Goal: Check status: Check status

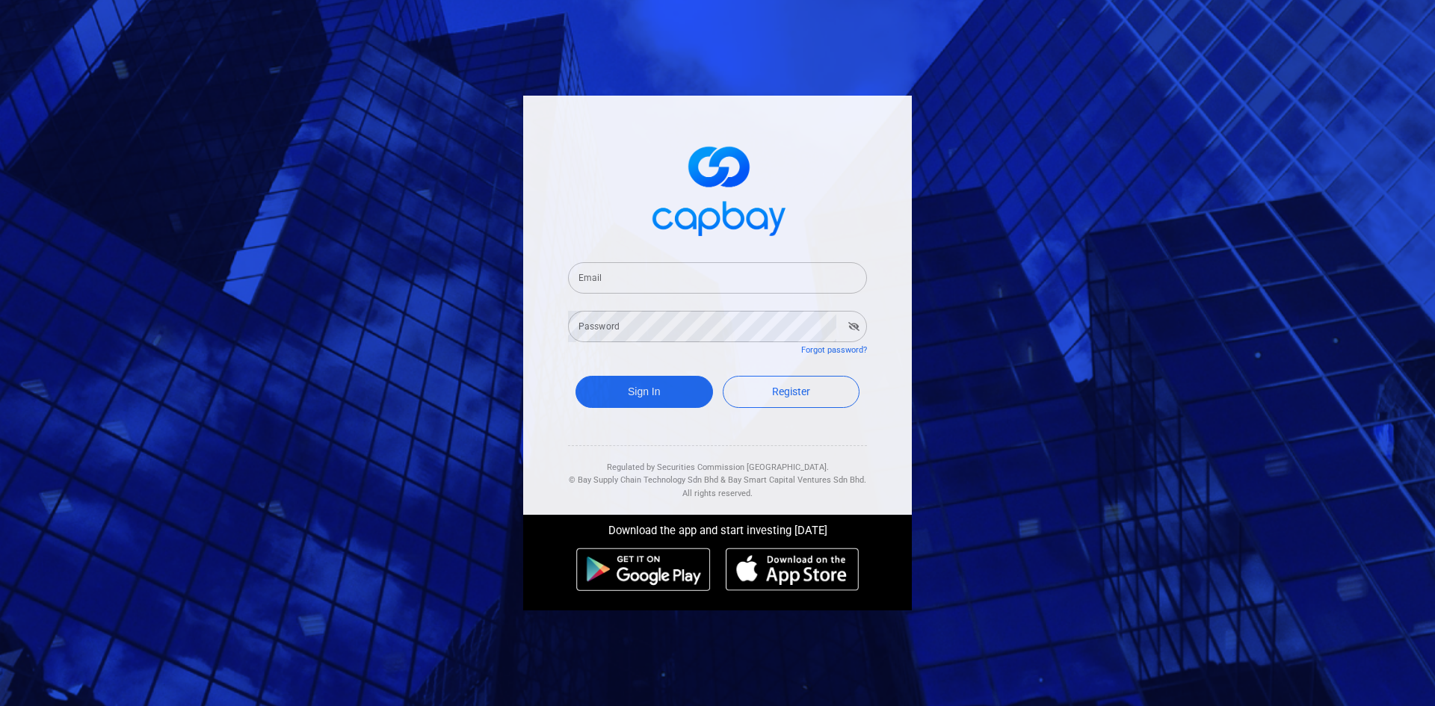
click at [692, 284] on input "Email" at bounding box center [717, 277] width 299 height 31
type input "[EMAIL_ADDRESS][DOMAIN_NAME]"
click at [575, 376] on button "Sign In" at bounding box center [643, 392] width 137 height 32
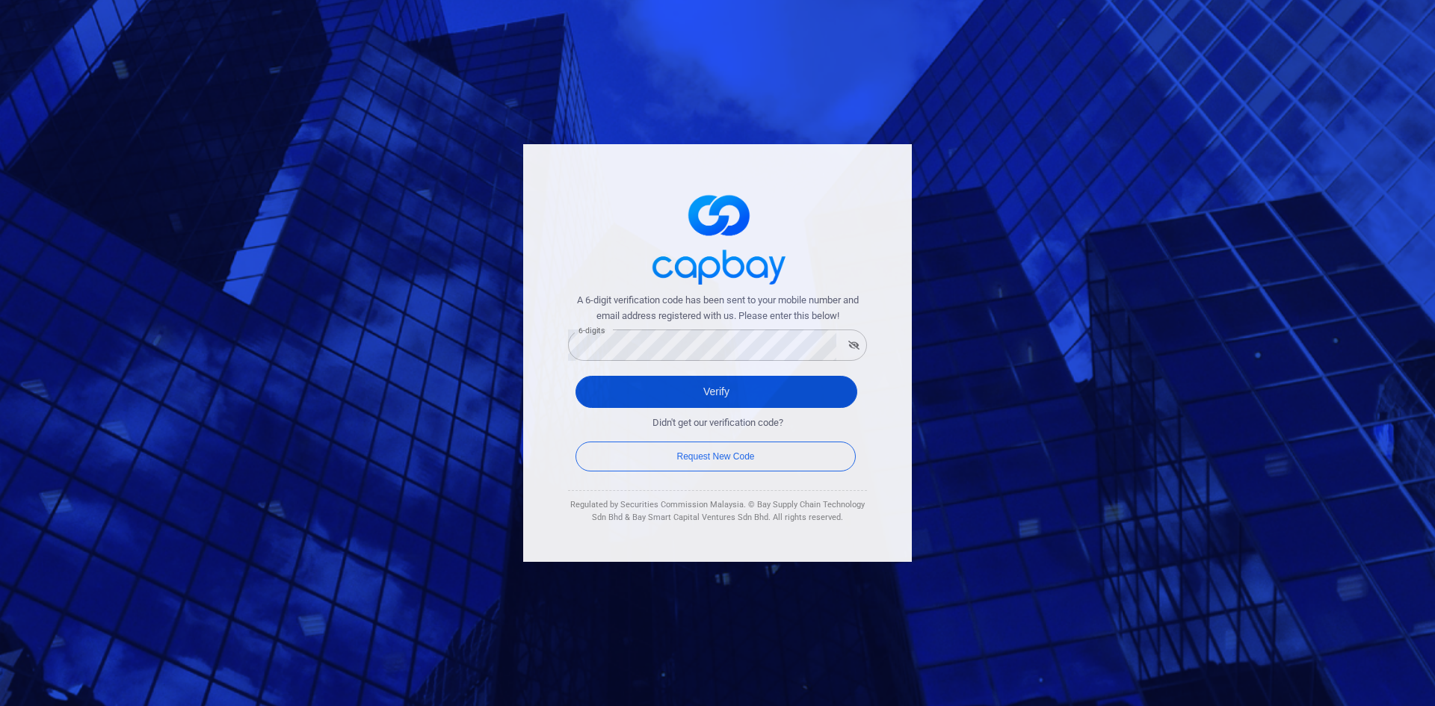
click at [658, 390] on button "Verify" at bounding box center [716, 392] width 282 height 32
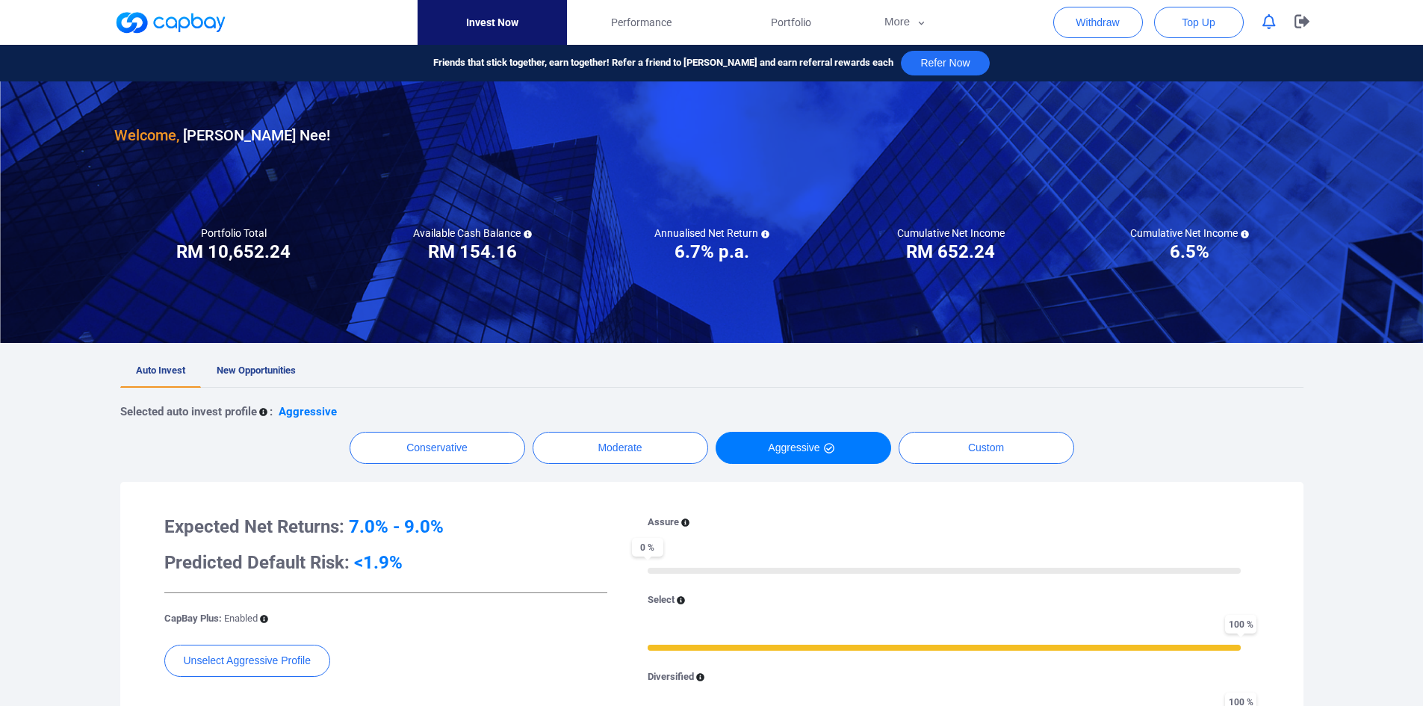
click at [1251, 389] on div "Selected auto invest profile : Aggressive Conservative Moderate Aggressive Cust…" at bounding box center [712, 627] width 1184 height 479
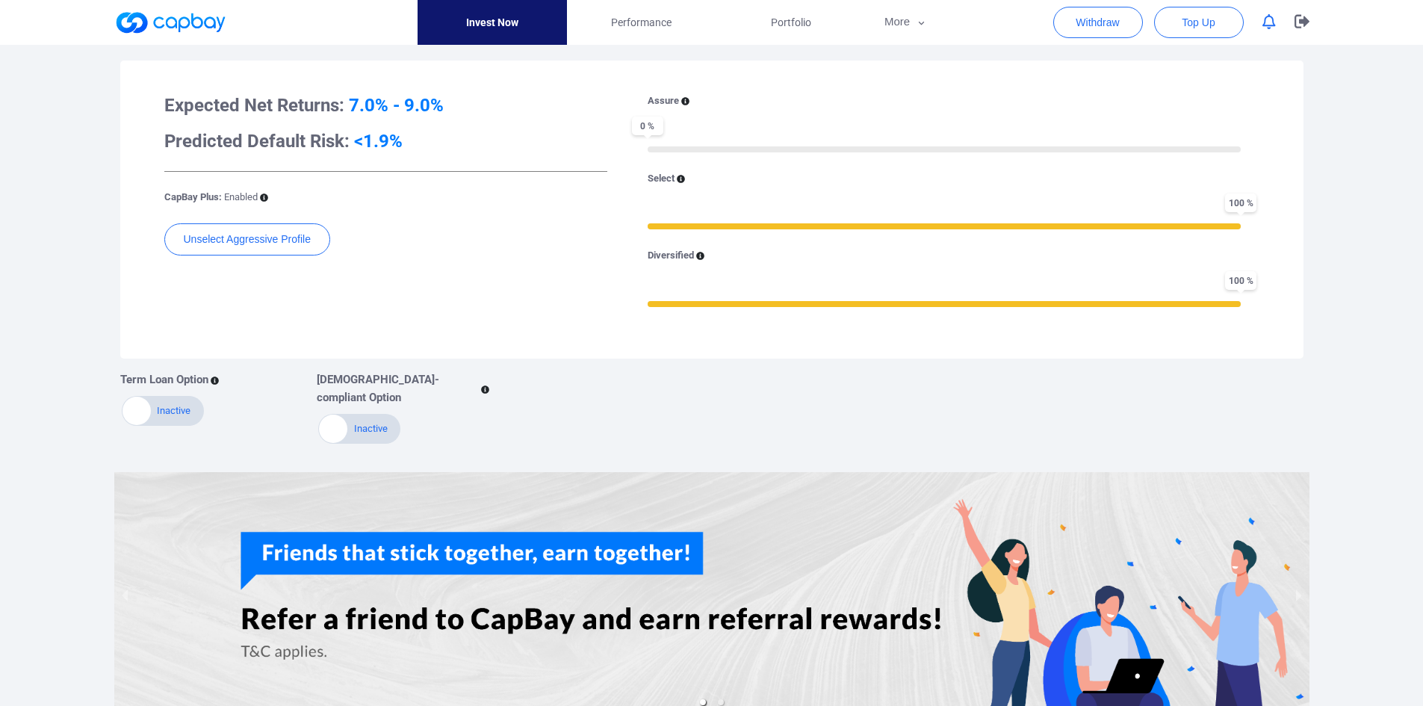
scroll to position [57, 0]
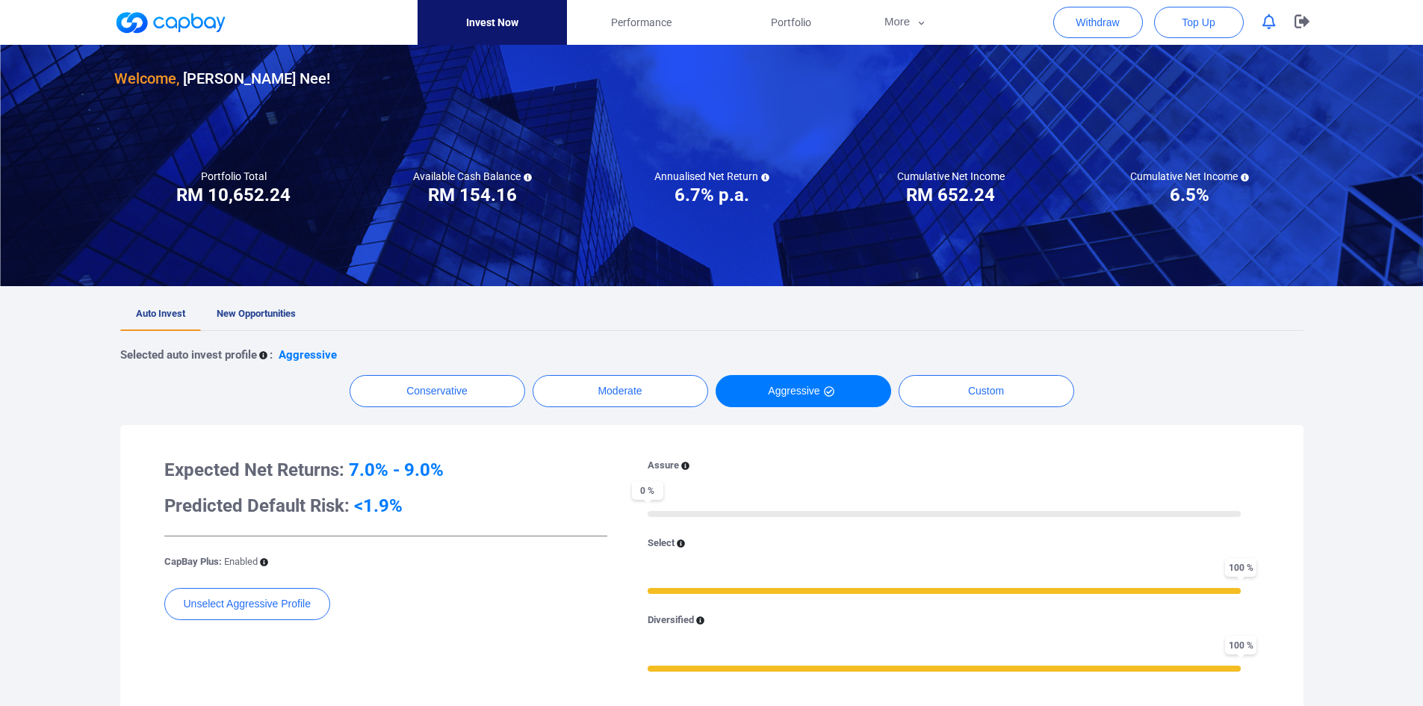
click at [1247, 374] on div "Selected auto invest profile : Aggressive Conservative Moderate Aggressive Cust…" at bounding box center [712, 570] width 1184 height 479
click at [1223, 361] on div "Selected auto invest profile : Aggressive" at bounding box center [712, 355] width 1184 height 18
click at [1224, 355] on div "Selected auto invest profile : Aggressive" at bounding box center [712, 355] width 1184 height 18
click at [1231, 350] on div "Selected auto invest profile : Aggressive" at bounding box center [712, 355] width 1184 height 18
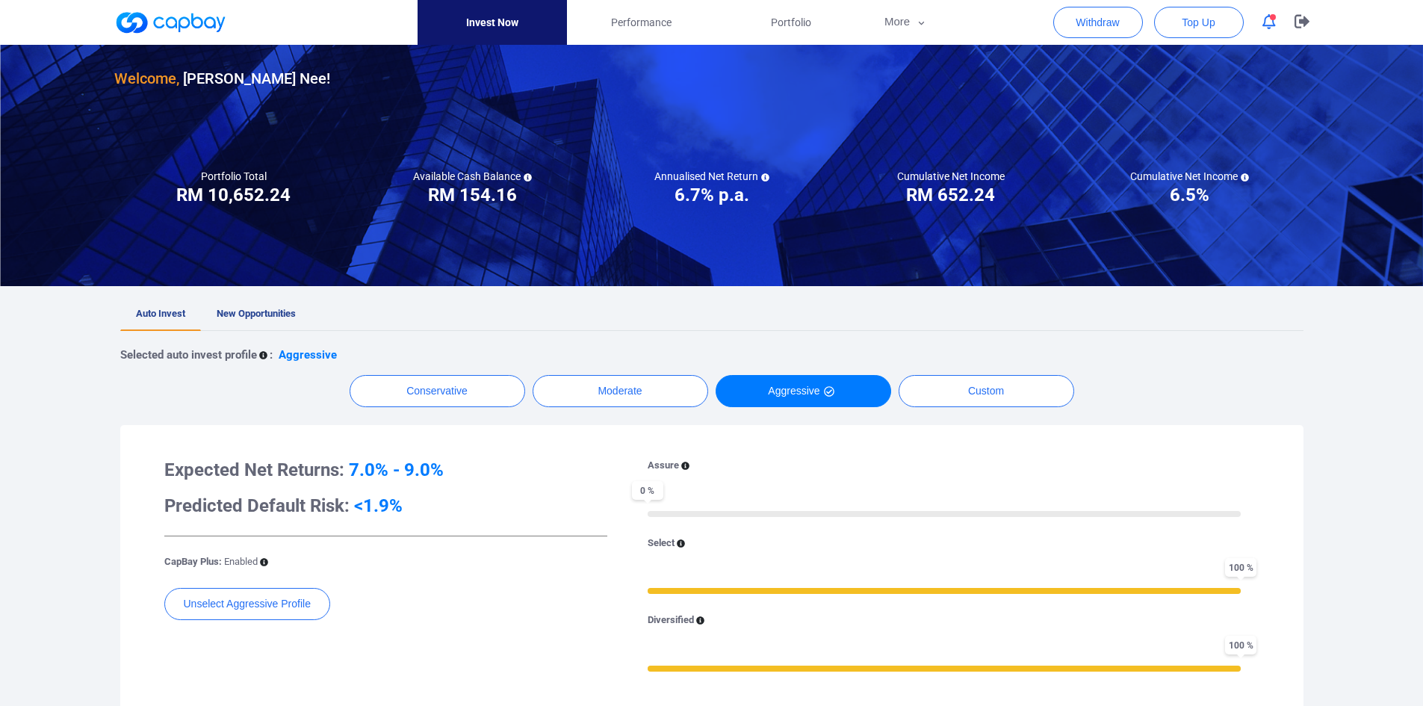
click at [1231, 350] on div "Selected auto invest profile : Aggressive" at bounding box center [712, 355] width 1184 height 18
click at [1230, 350] on div "Selected auto invest profile : Aggressive" at bounding box center [712, 355] width 1184 height 18
click at [254, 315] on span "New Opportunities" at bounding box center [256, 313] width 79 height 11
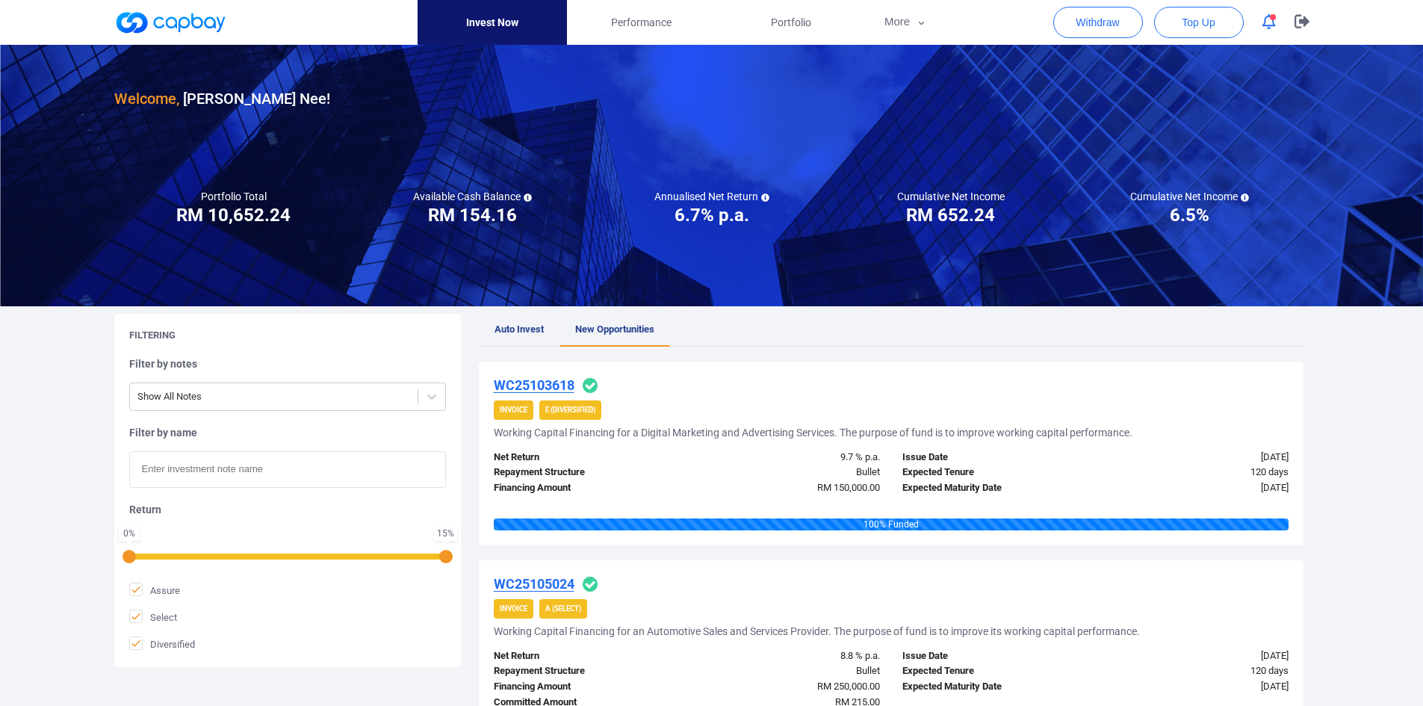
click at [554, 409] on strong "E (Diversified)" at bounding box center [570, 410] width 50 height 8
click at [779, 406] on div "Invoice E (Diversified)" at bounding box center [891, 410] width 795 height 19
click at [752, 11] on link "Portfolio" at bounding box center [791, 22] width 149 height 45
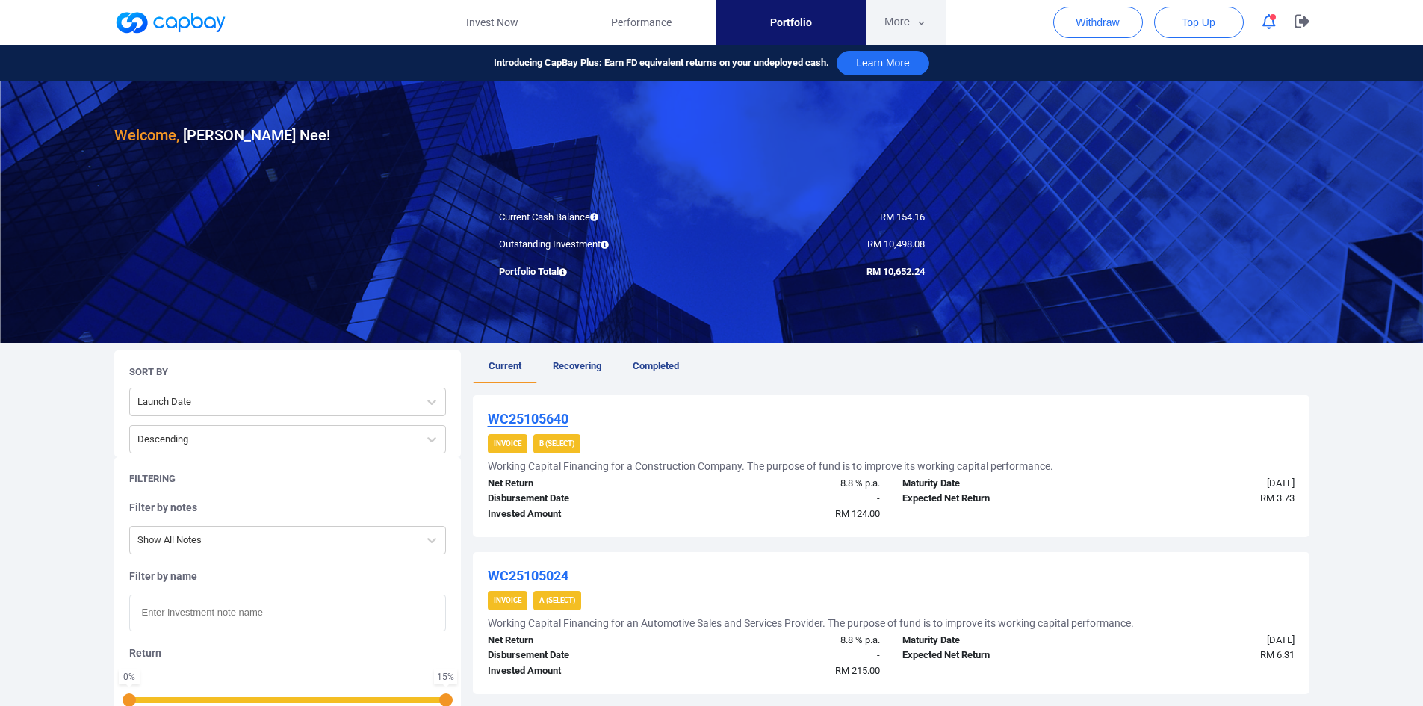
click at [893, 28] on button "More" at bounding box center [906, 22] width 80 height 45
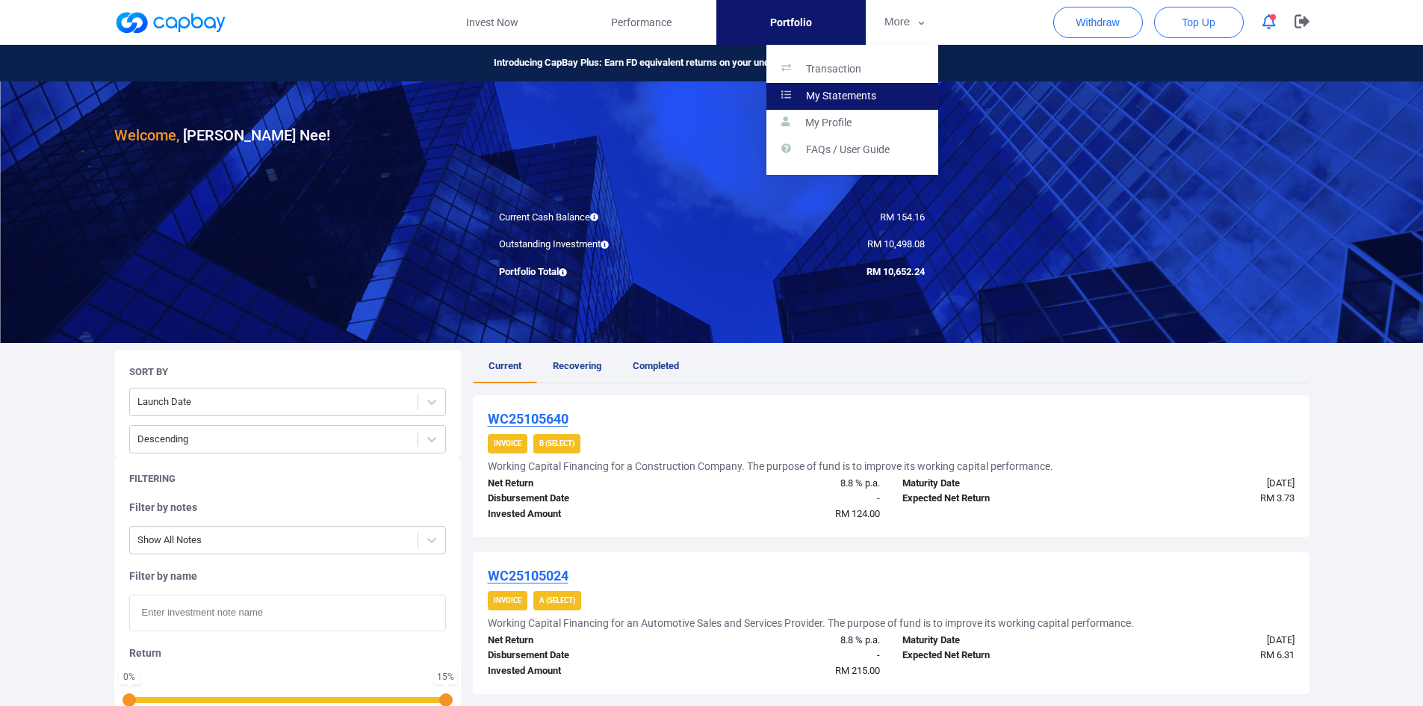
click at [862, 108] on link "My Statements" at bounding box center [853, 96] width 172 height 27
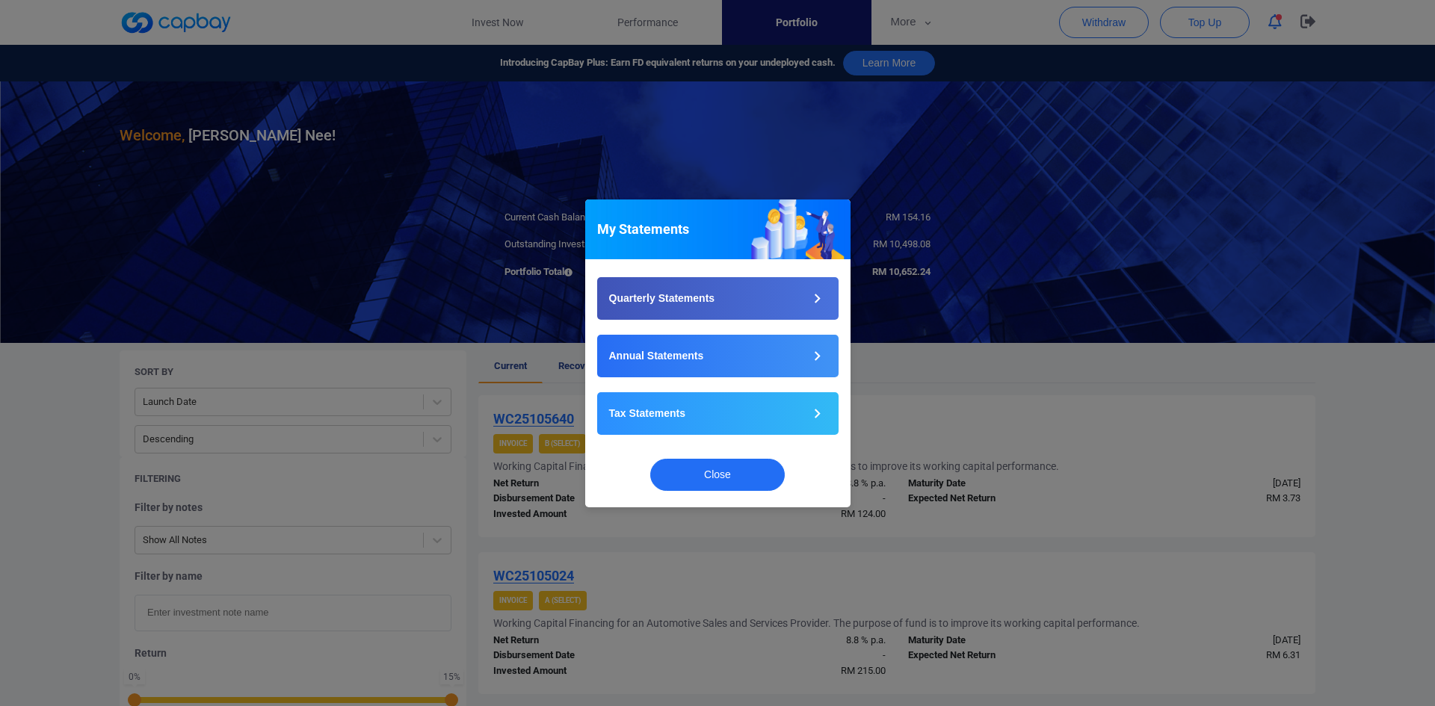
click at [904, 27] on div "My Statements Quarterly Statements Annual Statements Tax Statements Close" at bounding box center [717, 353] width 1435 height 706
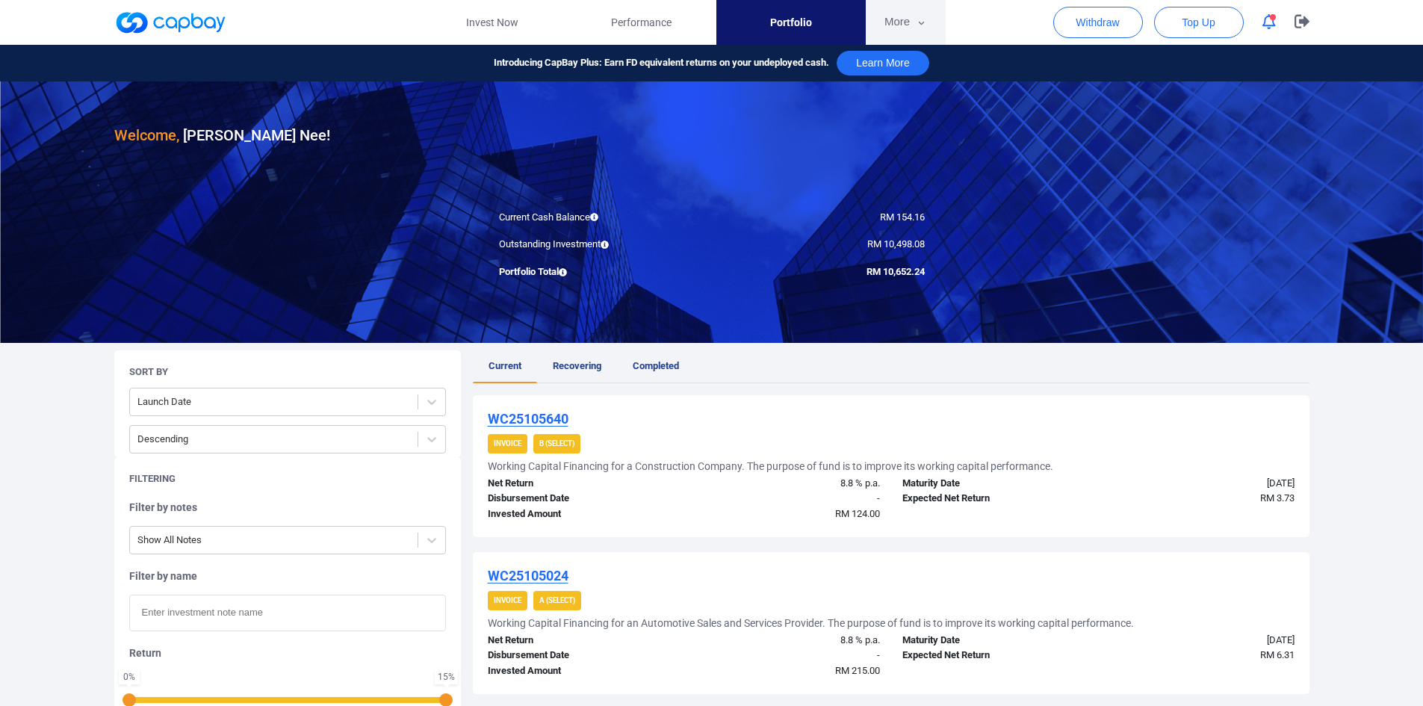
click at [903, 37] on button "More" at bounding box center [906, 22] width 80 height 45
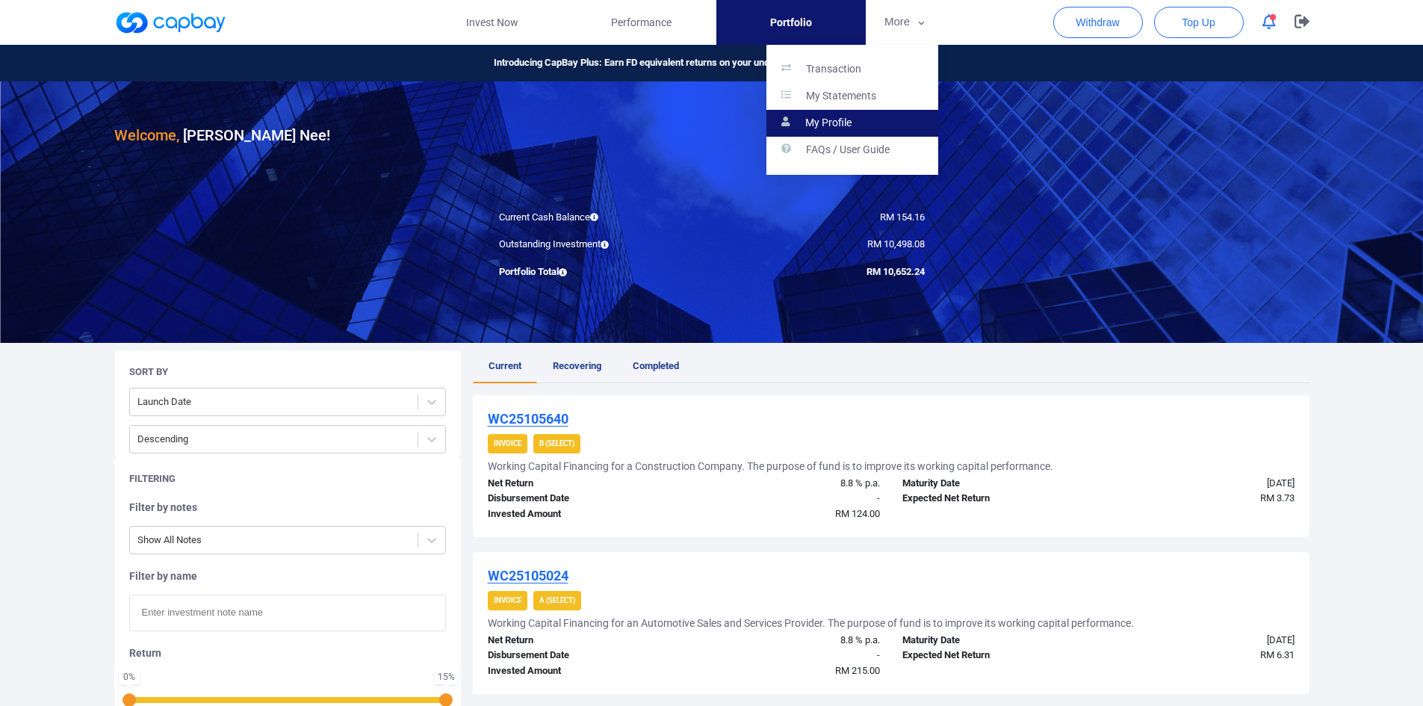
click at [853, 120] on link "My Profile" at bounding box center [853, 123] width 172 height 27
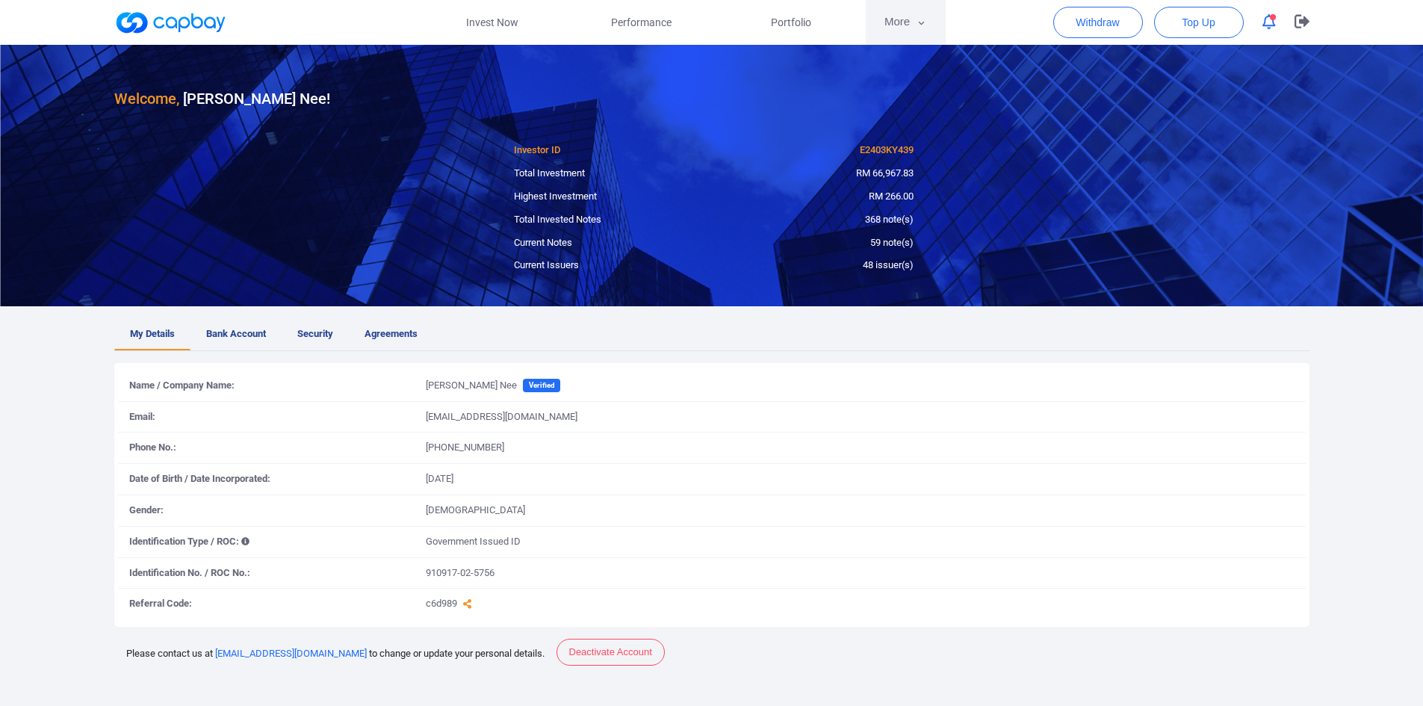
click at [894, 23] on button "More" at bounding box center [906, 22] width 80 height 45
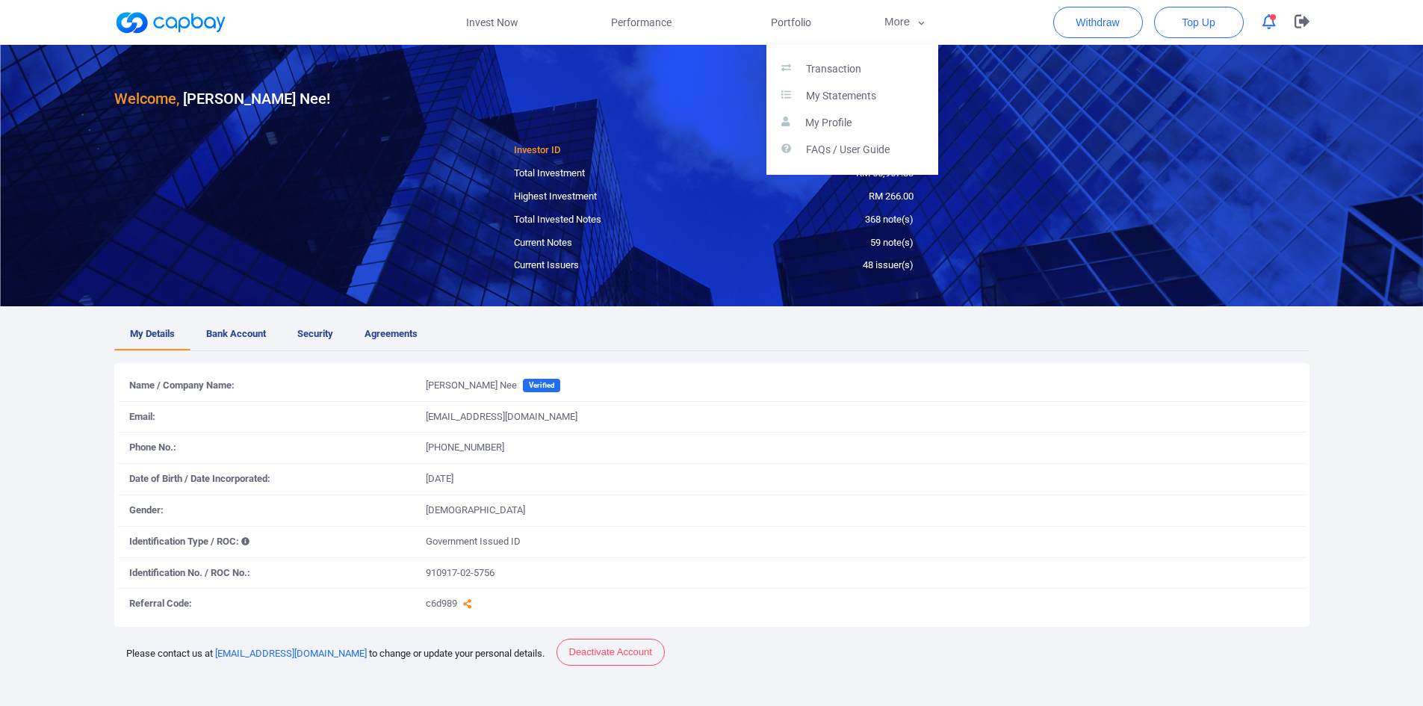
click at [781, 43] on button "button" at bounding box center [711, 353] width 1423 height 706
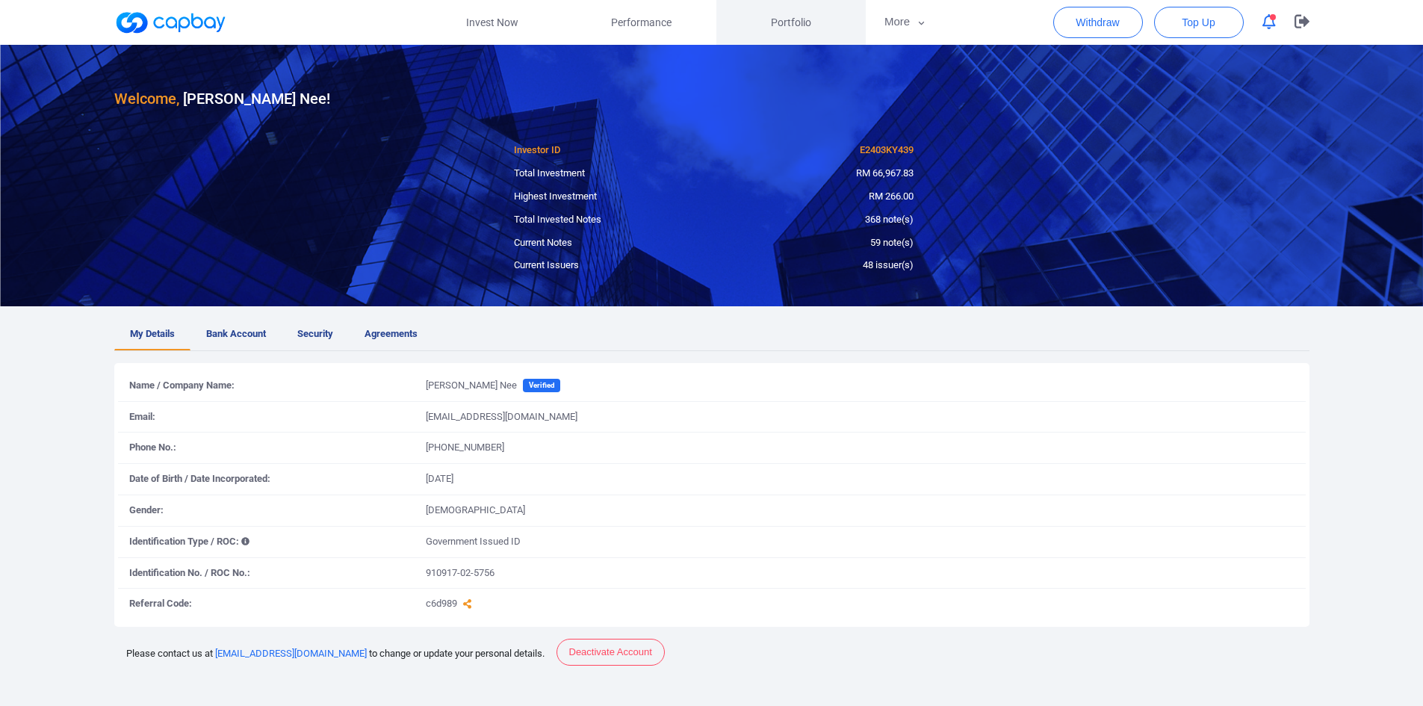
click at [791, 28] on span "Portfolio" at bounding box center [791, 22] width 40 height 16
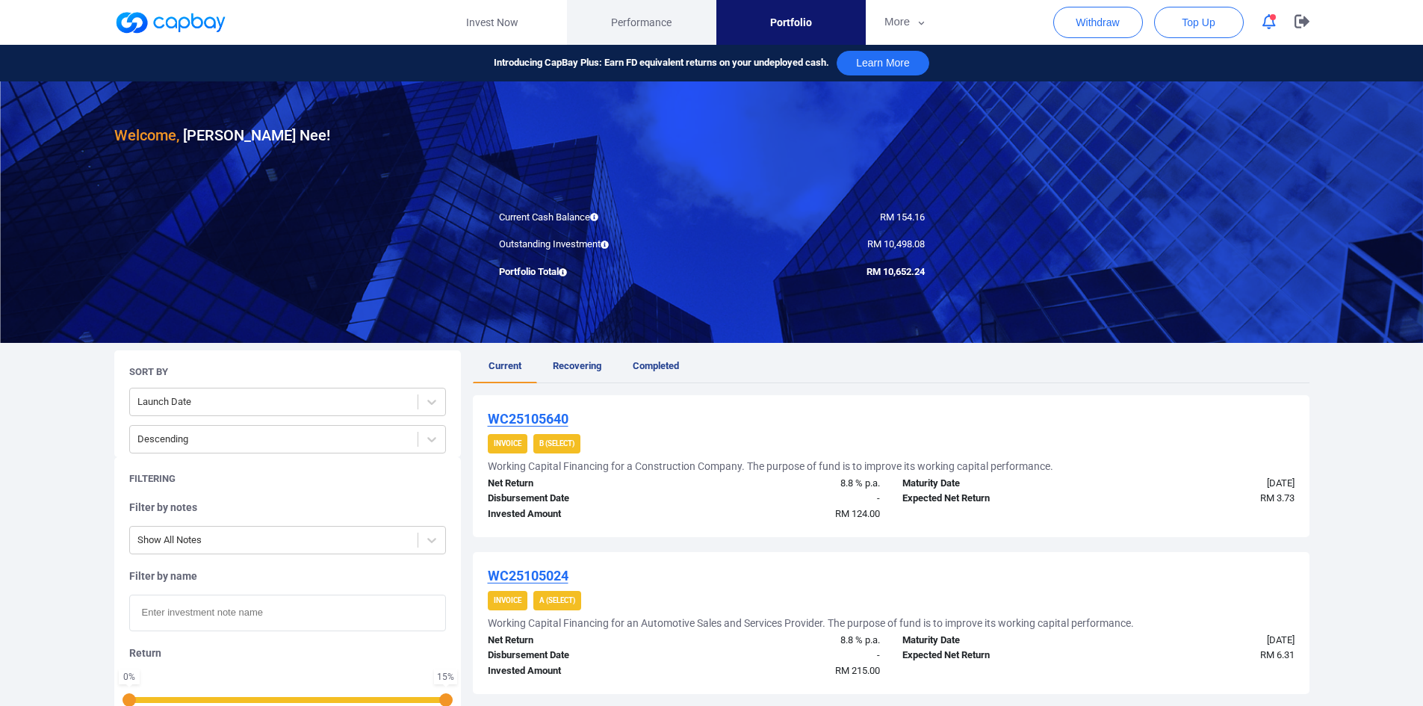
click at [650, 21] on span "Performance" at bounding box center [641, 22] width 61 height 16
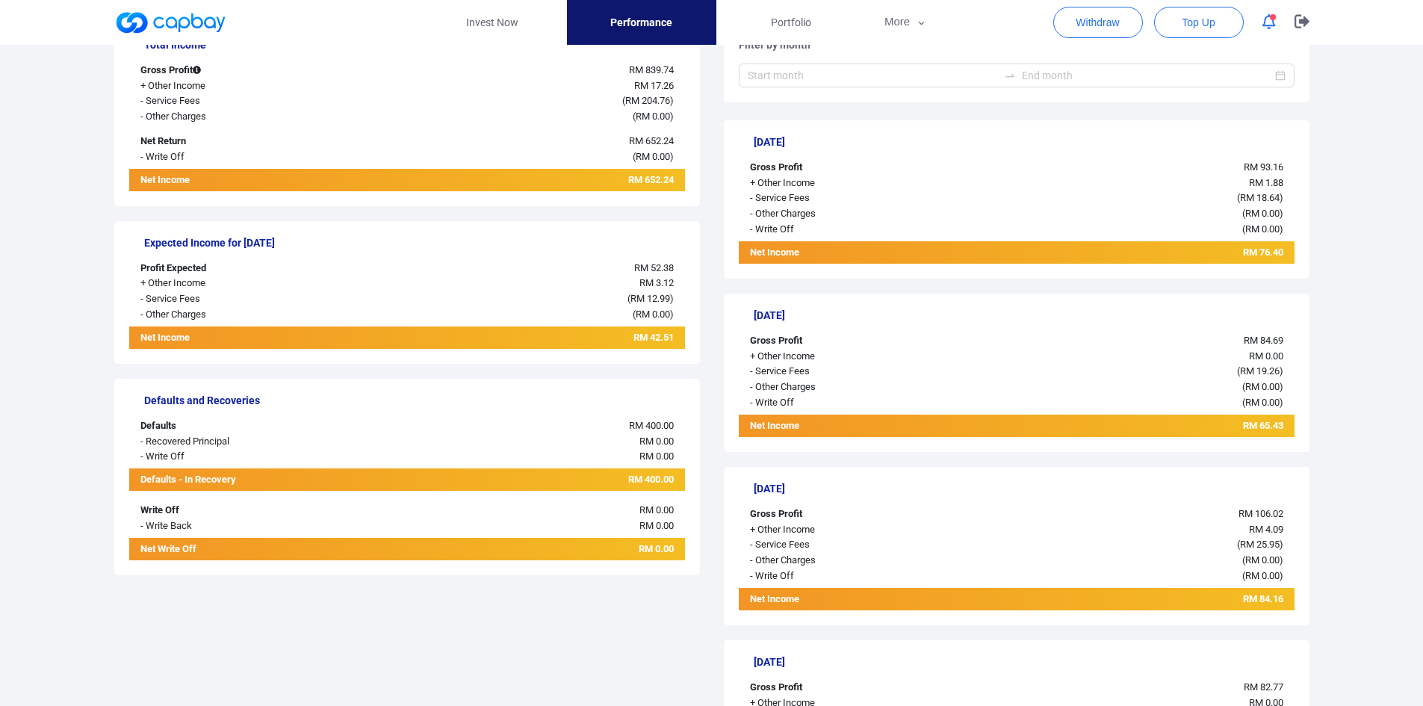
scroll to position [523, 0]
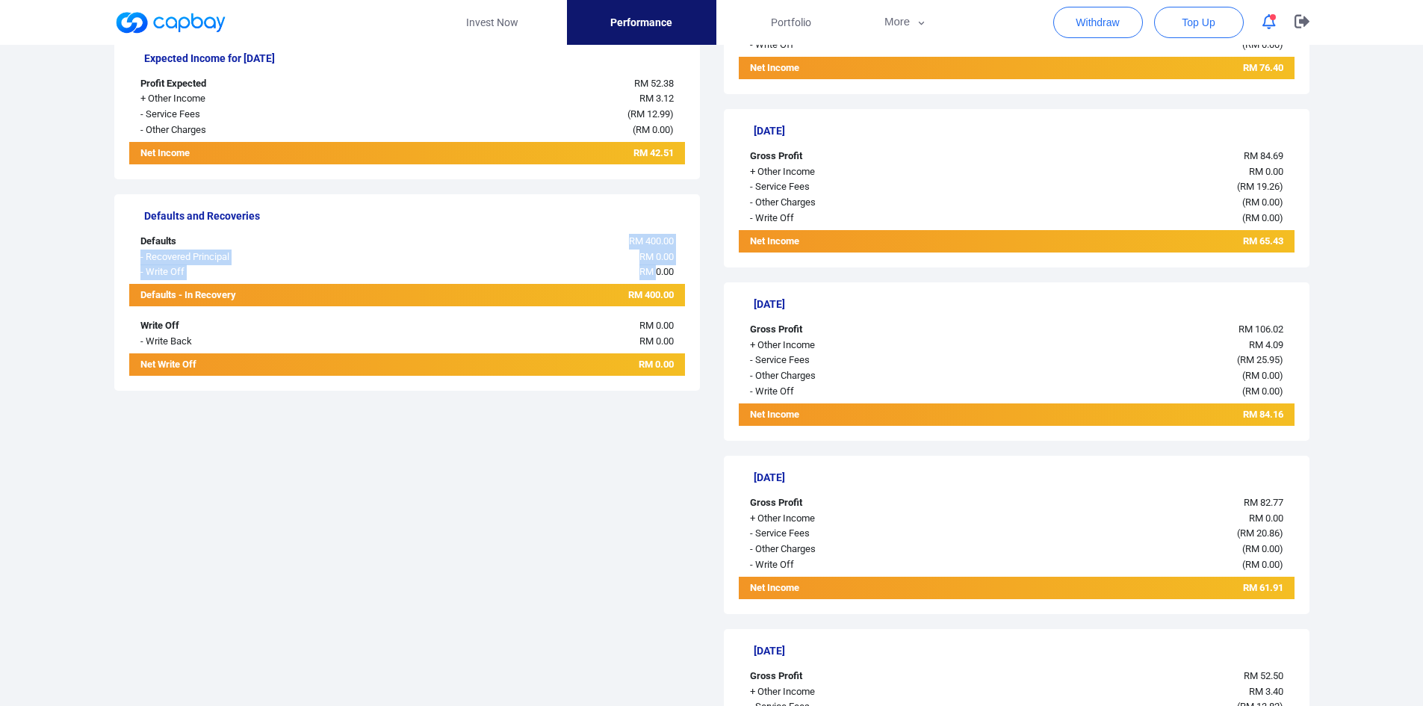
drag, startPoint x: 601, startPoint y: 233, endPoint x: 655, endPoint y: 270, distance: 65.1
click at [655, 270] on div "Defaults and Recoveries Defaults RM 400.00 - Recovered Principal RM 0.00 - Writ…" at bounding box center [407, 292] width 586 height 197
click at [655, 270] on span "RM 0.00" at bounding box center [657, 271] width 34 height 11
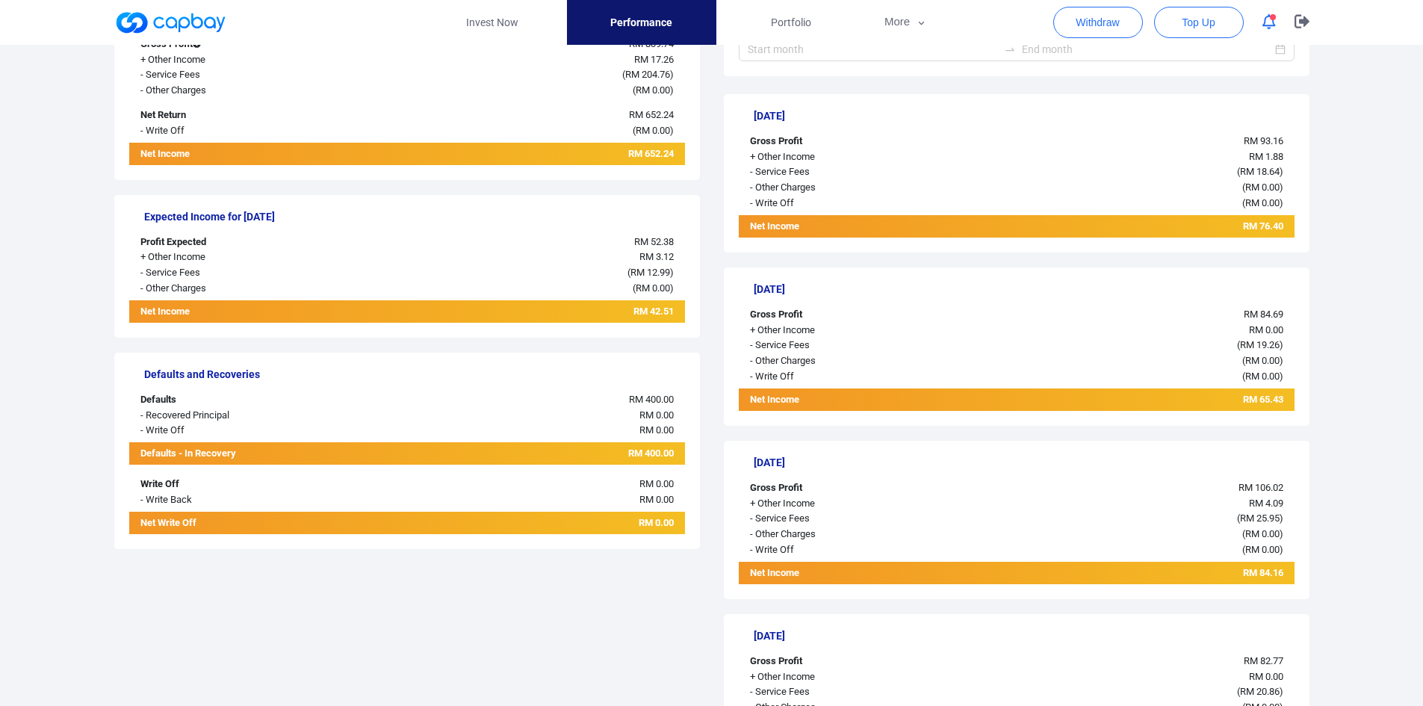
scroll to position [149, 0]
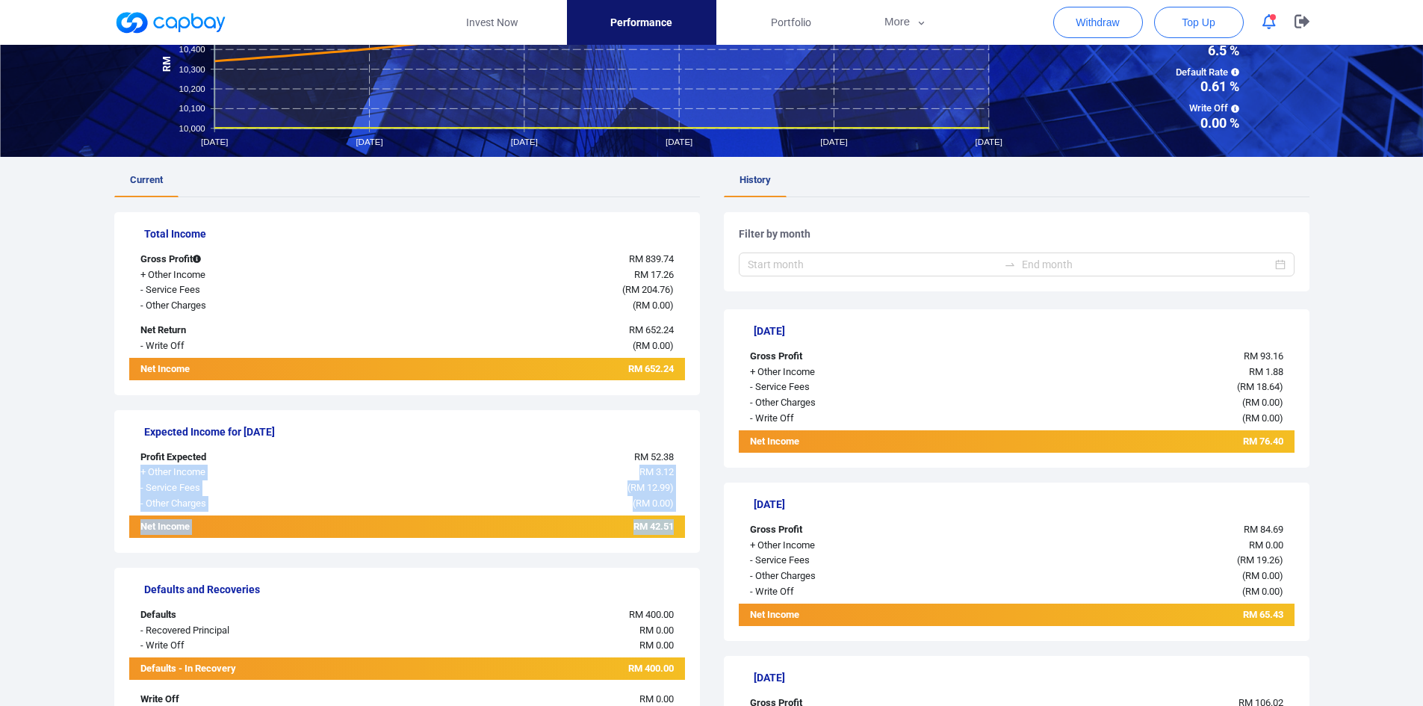
drag, startPoint x: 675, startPoint y: 440, endPoint x: 681, endPoint y: 536, distance: 95.9
click at [684, 536] on div "Expected Income for [DATE] Profit Expected RM 52.38 + Other Income RM 3.12 - Se…" at bounding box center [407, 481] width 586 height 143
click at [616, 560] on div "Expected Income for [DATE] Profit Expected RM 52.38 + Other Income RM 3.12 - Se…" at bounding box center [407, 489] width 586 height 158
click at [615, 542] on div "Expected Income for [DATE] Profit Expected RM 52.38 + Other Income RM 3.12 - Se…" at bounding box center [407, 481] width 586 height 143
drag, startPoint x: 137, startPoint y: 644, endPoint x: 191, endPoint y: 646, distance: 53.8
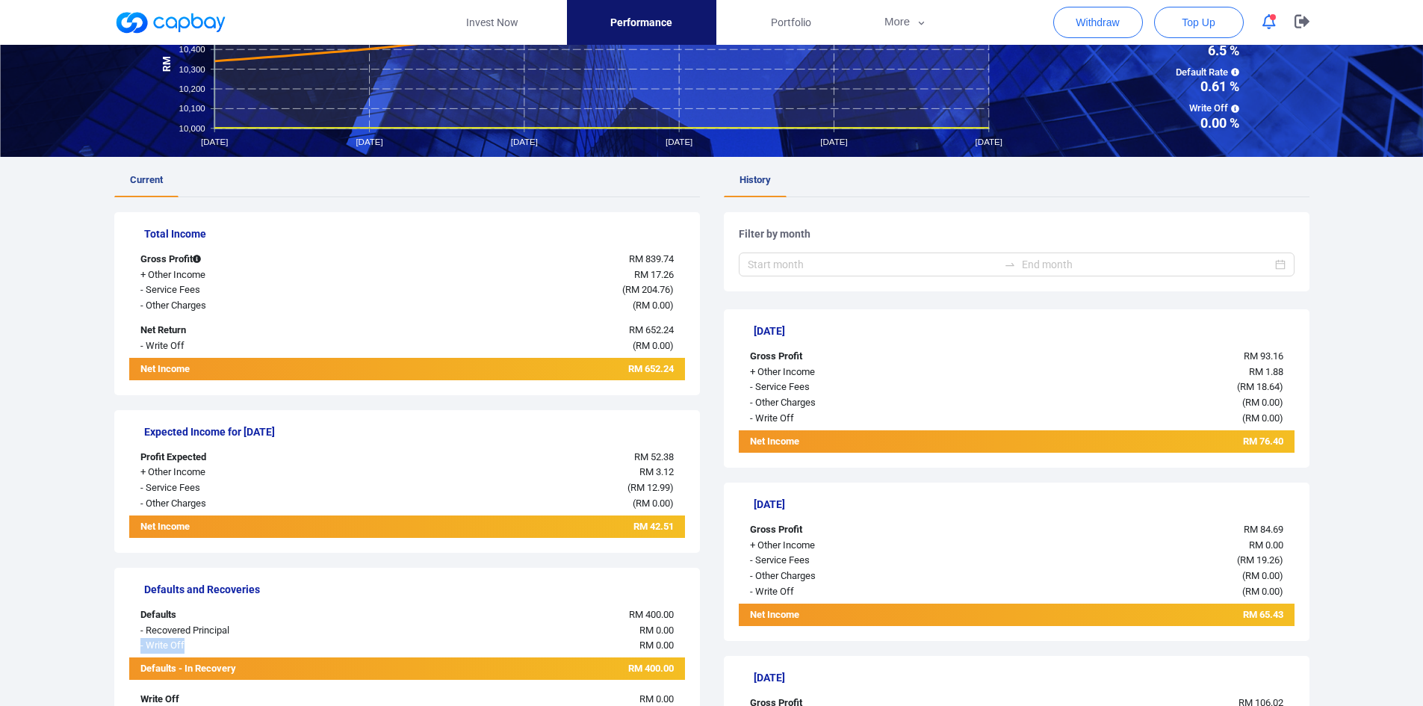
click at [191, 646] on div "- Write Off" at bounding box center [245, 646] width 232 height 16
drag, startPoint x: 619, startPoint y: 612, endPoint x: 575, endPoint y: 616, distance: 43.5
drag, startPoint x: 684, startPoint y: 649, endPoint x: 653, endPoint y: 646, distance: 30.9
click at [653, 646] on span "RM 0.00" at bounding box center [657, 645] width 34 height 11
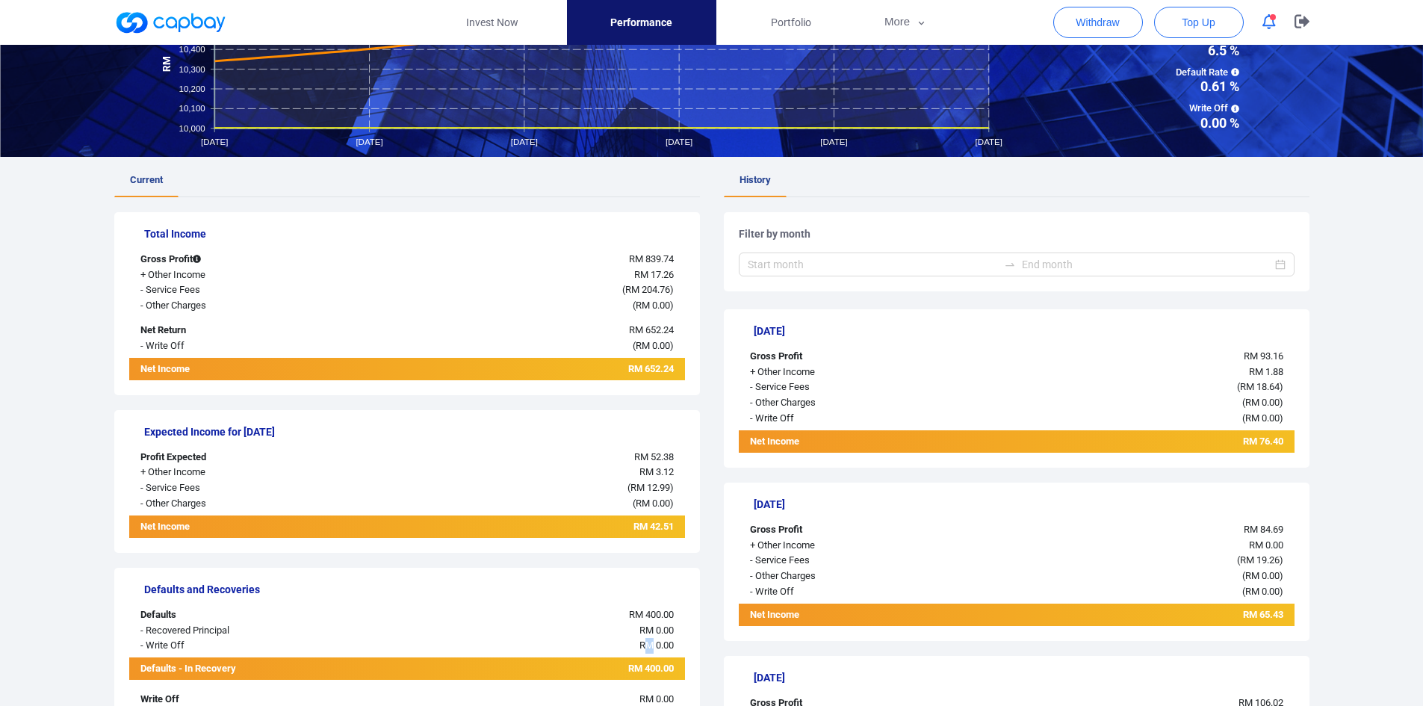
click at [653, 646] on span "RM 0.00" at bounding box center [657, 645] width 34 height 11
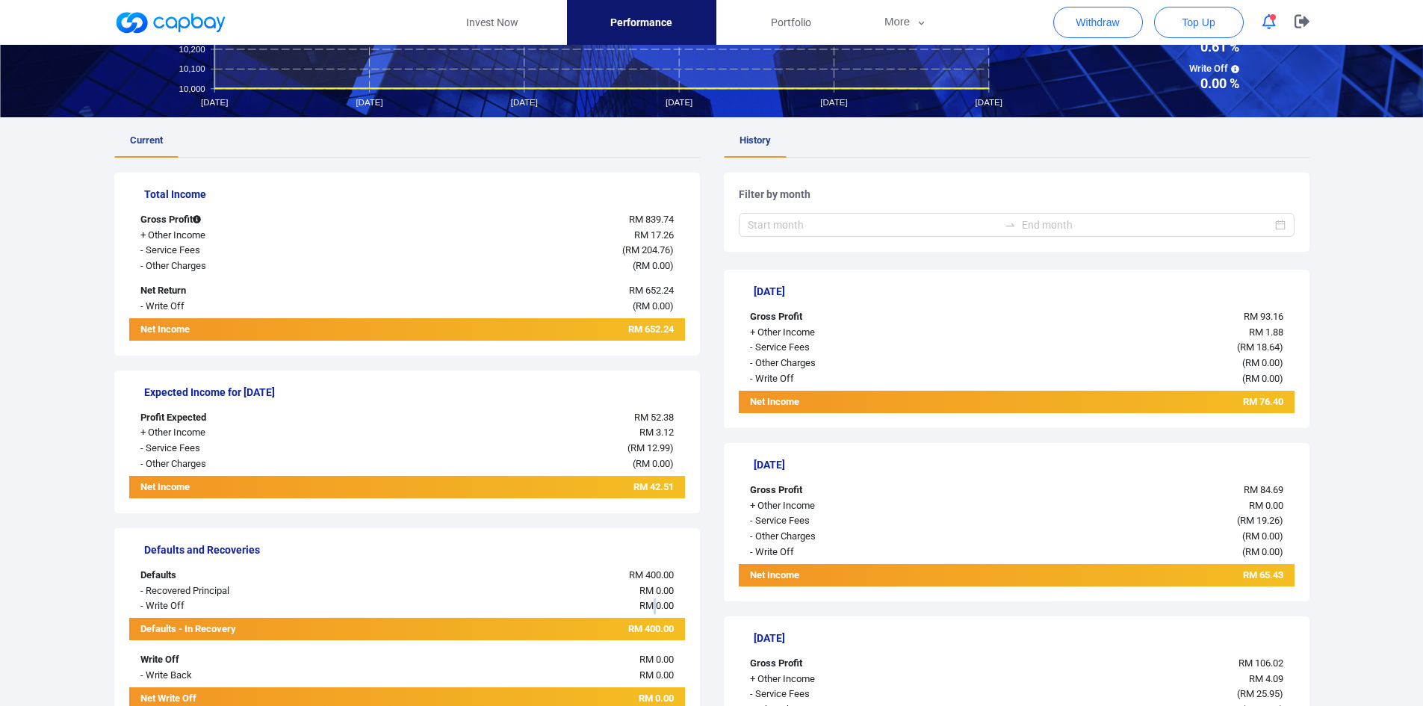
scroll to position [224, 0]
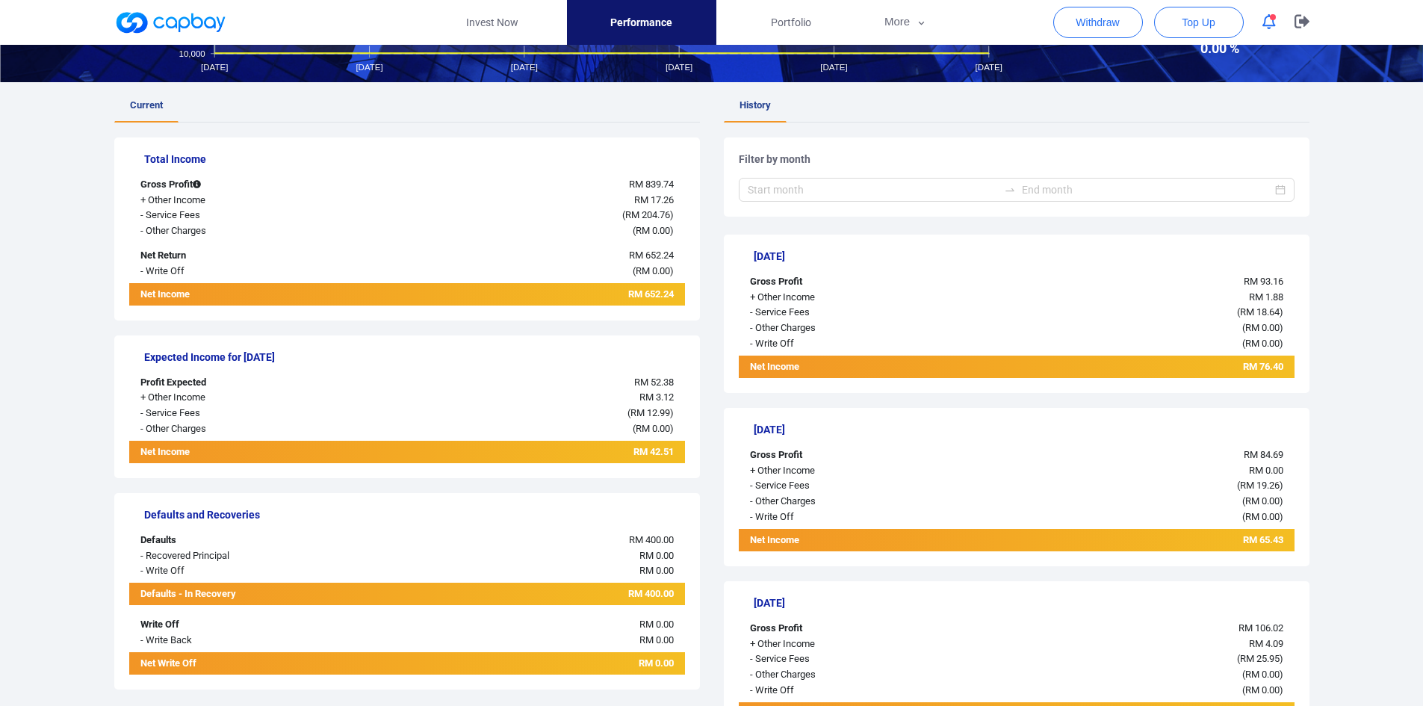
click at [658, 566] on span "RM 0.00" at bounding box center [657, 570] width 34 height 11
drag, startPoint x: 179, startPoint y: 590, endPoint x: 230, endPoint y: 591, distance: 51.6
click at [230, 591] on div "Defaults - In Recovery" at bounding box center [245, 594] width 232 height 22
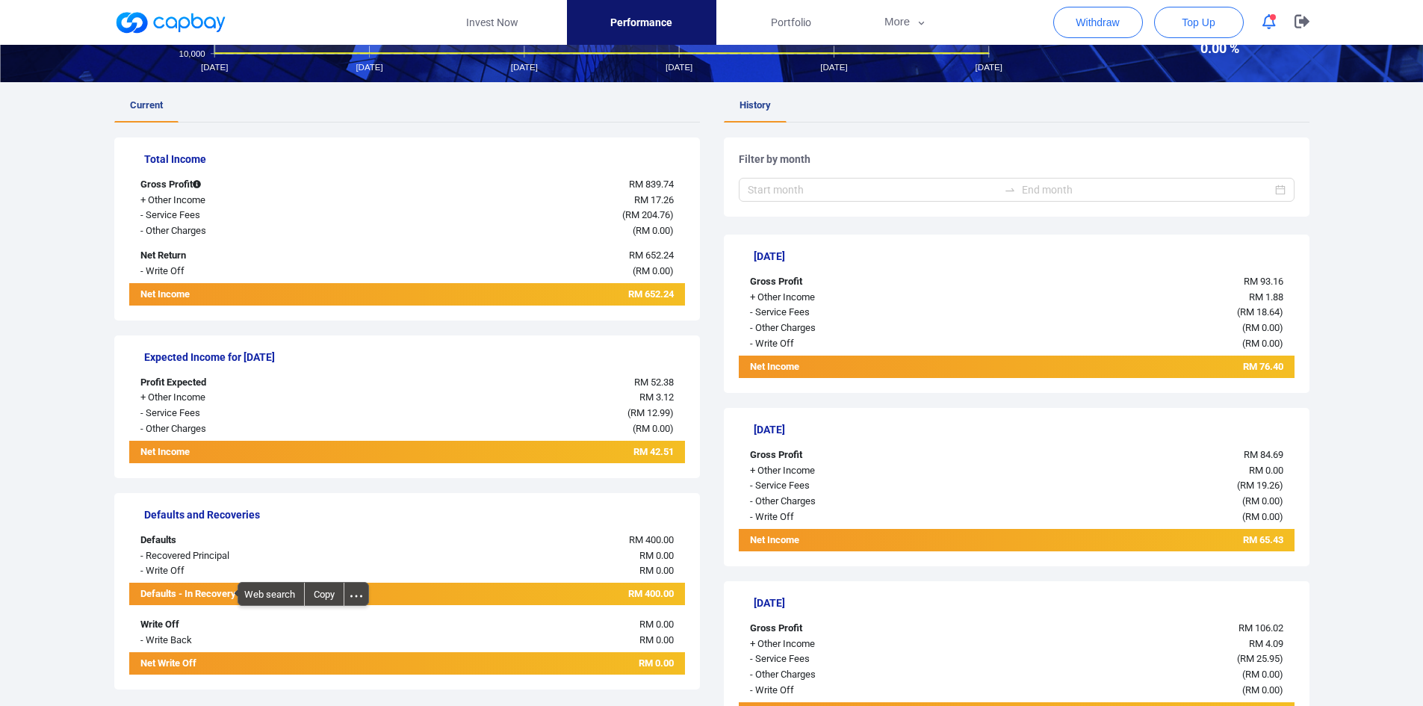
click at [581, 593] on div "RM 400.00" at bounding box center [523, 594] width 324 height 22
drag, startPoint x: 632, startPoint y: 591, endPoint x: 665, endPoint y: 585, distance: 33.4
click at [665, 585] on div "RM 400.00" at bounding box center [523, 594] width 324 height 22
click at [483, 624] on div "RM 0.00" at bounding box center [523, 625] width 324 height 16
drag, startPoint x: 137, startPoint y: 629, endPoint x: 220, endPoint y: 656, distance: 87.2
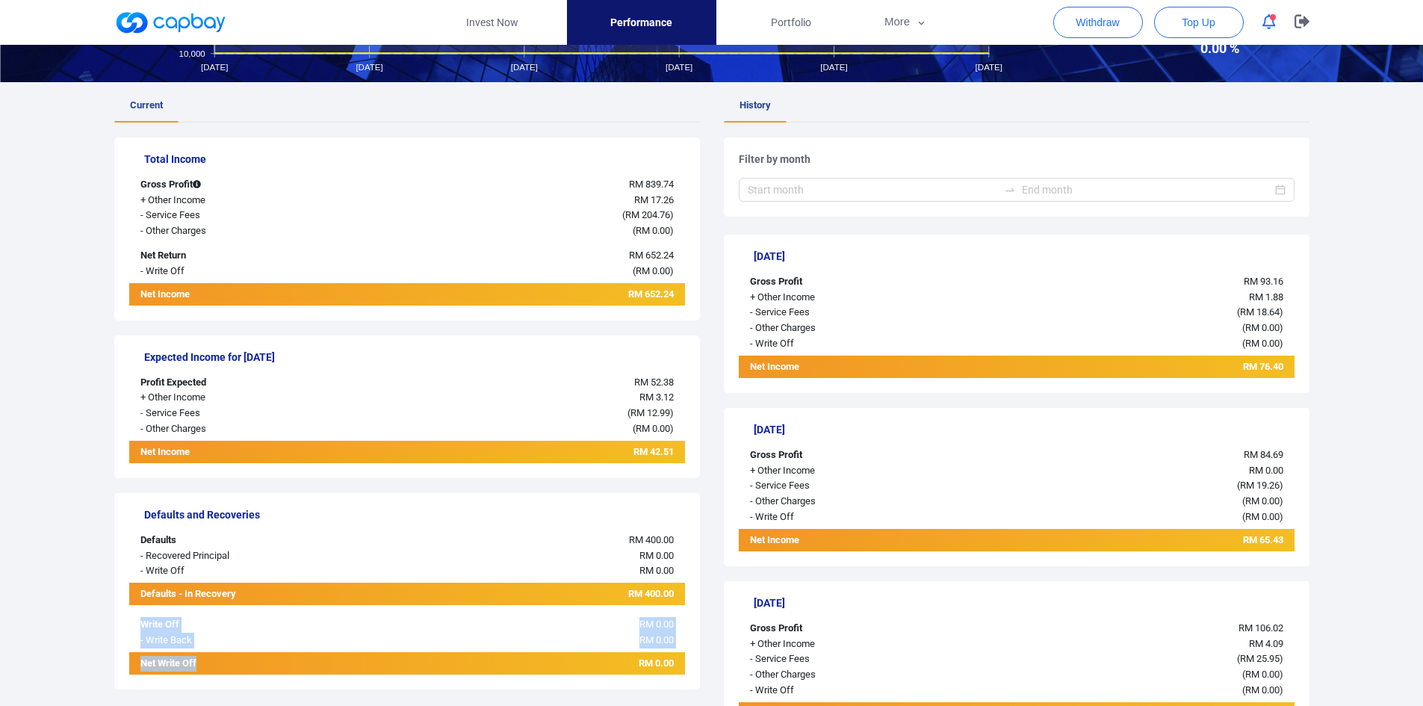
click at [220, 656] on div "Defaults and Recoveries Defaults RM 400.00 - Recovered Principal RM 0.00 - Writ…" at bounding box center [407, 591] width 586 height 197
click at [205, 643] on div "- Write Back" at bounding box center [245, 641] width 232 height 16
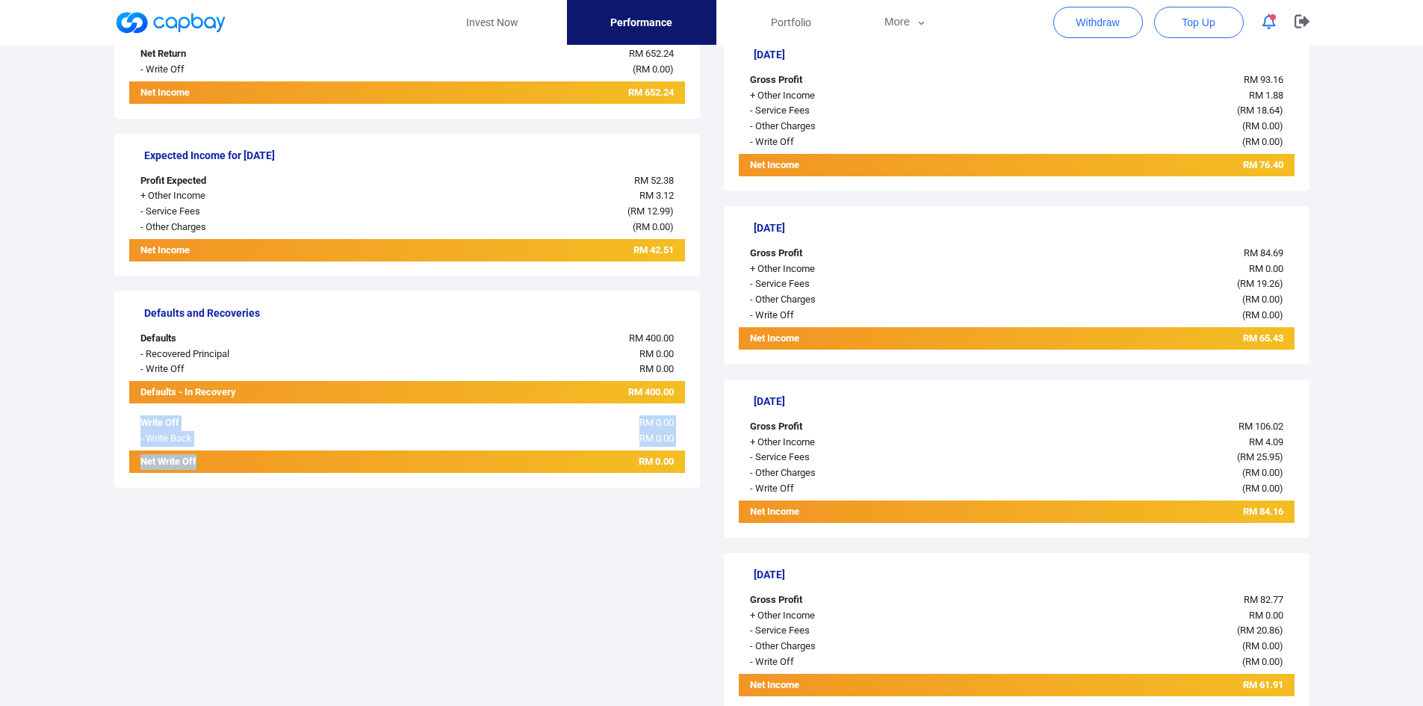
scroll to position [448, 0]
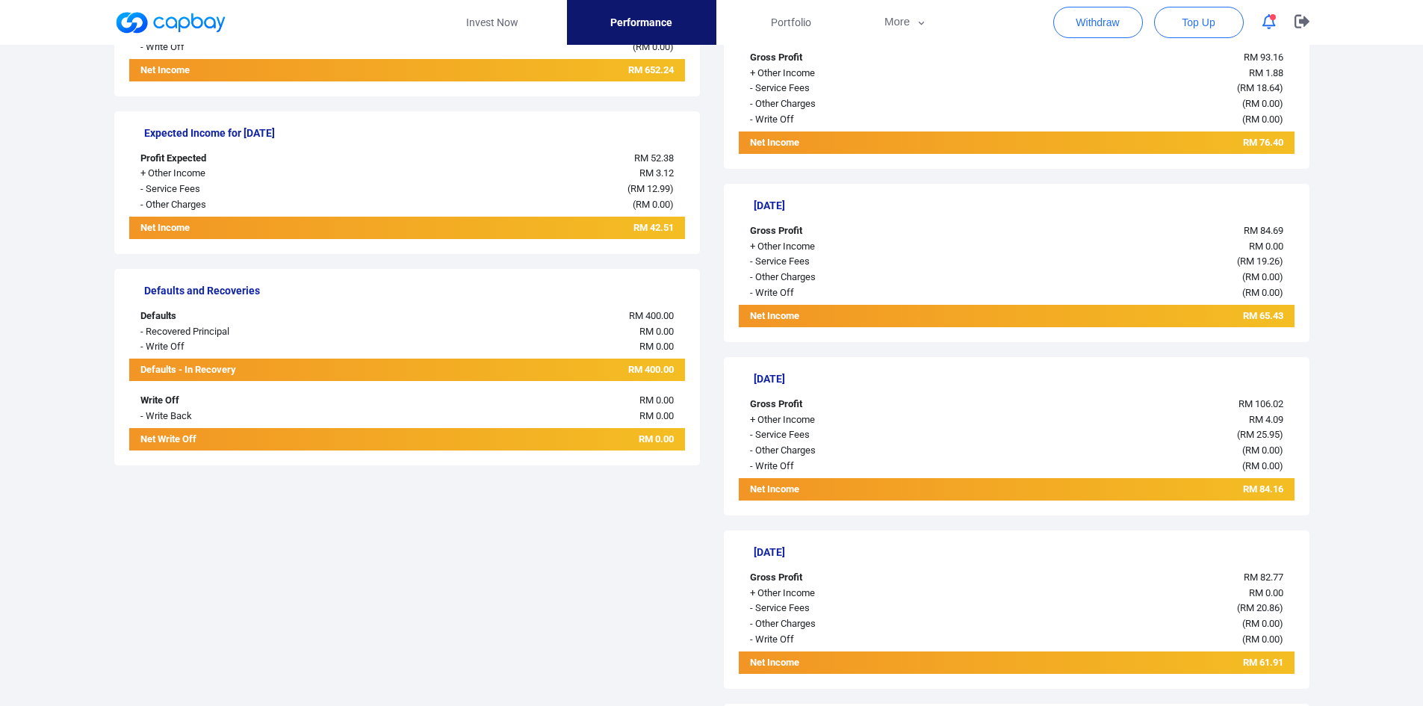
drag, startPoint x: 669, startPoint y: 406, endPoint x: 693, endPoint y: 401, distance: 24.5
click at [693, 401] on div "Defaults and Recoveries Defaults RM 400.00 - Recovered Principal RM 0.00 - Writ…" at bounding box center [407, 367] width 586 height 197
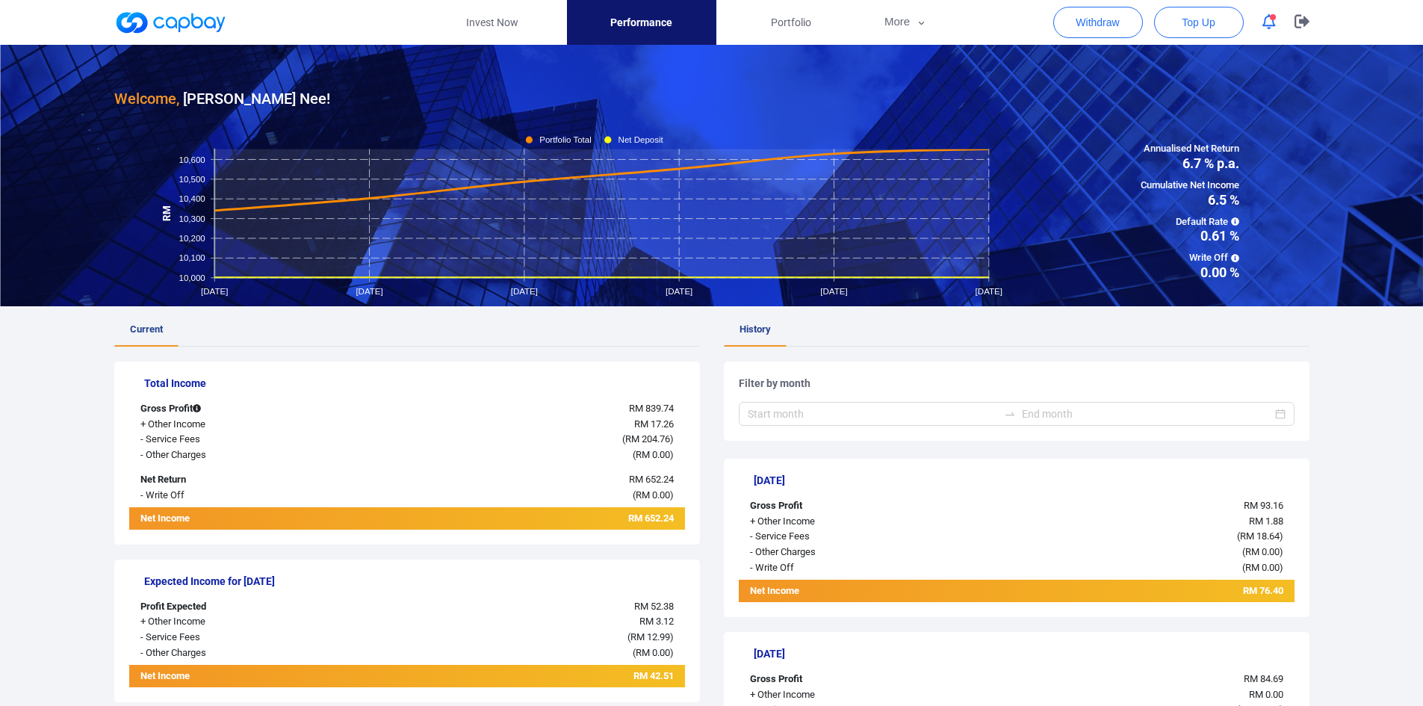
scroll to position [374, 0]
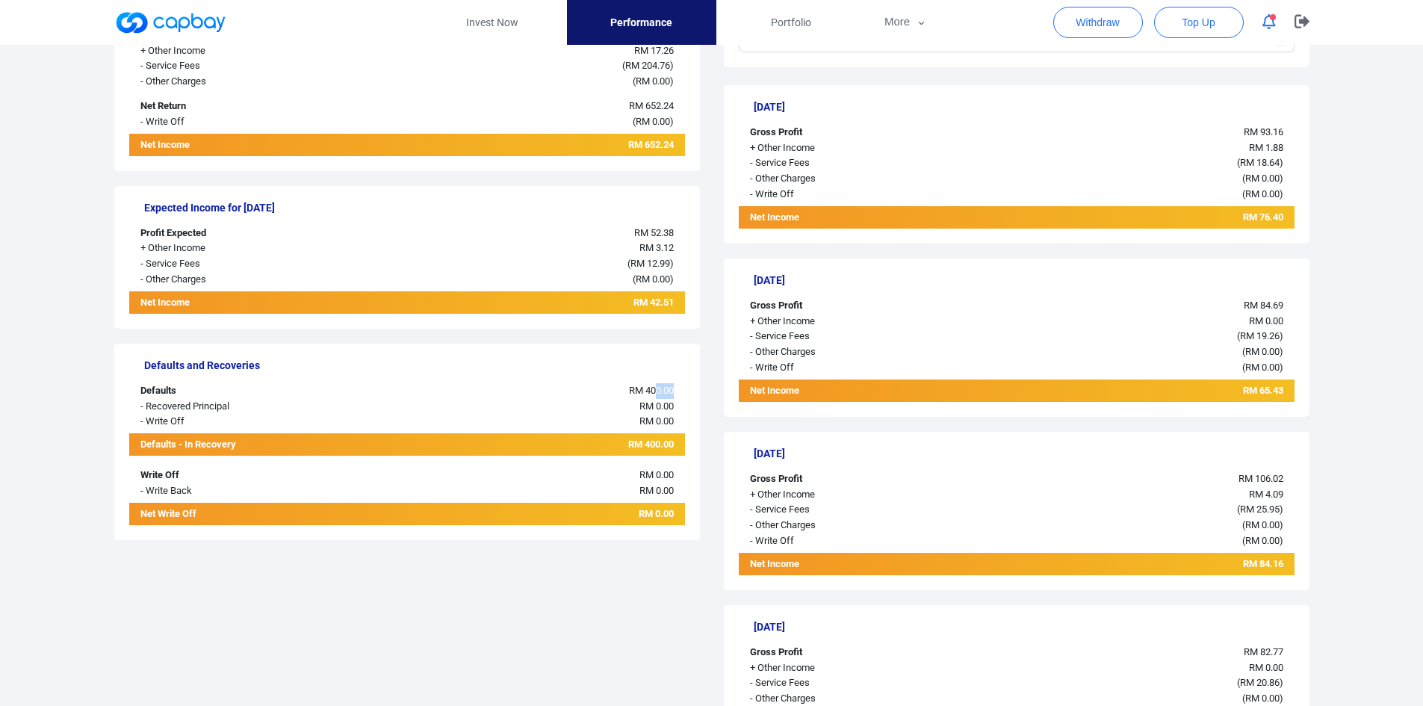
drag, startPoint x: 654, startPoint y: 381, endPoint x: 681, endPoint y: 379, distance: 27.7
click at [681, 379] on div "Defaults and Recoveries Defaults RM 400.00 - Recovered Principal RM 0.00 - Writ…" at bounding box center [407, 442] width 586 height 197
click at [655, 385] on span "RM 400.00" at bounding box center [651, 390] width 45 height 11
click at [656, 385] on span "RM 400.00" at bounding box center [651, 390] width 45 height 11
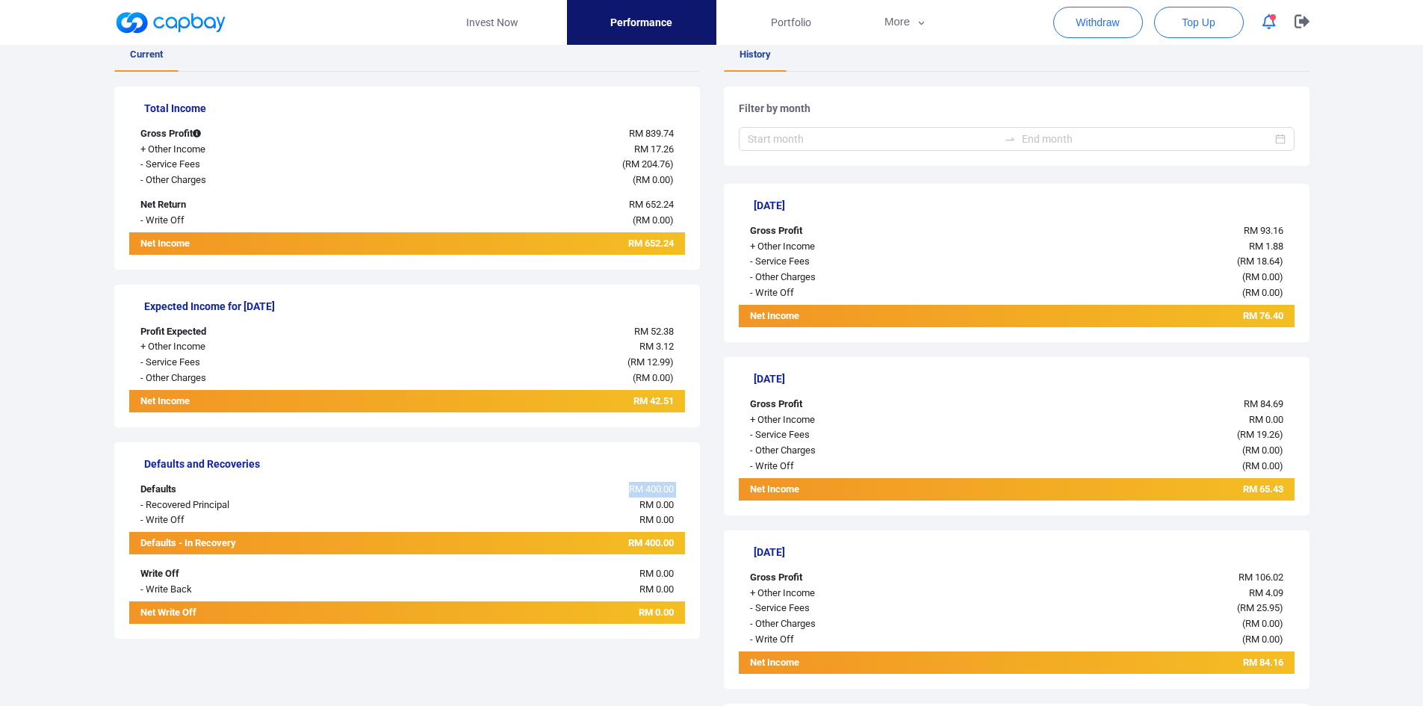
scroll to position [0, 0]
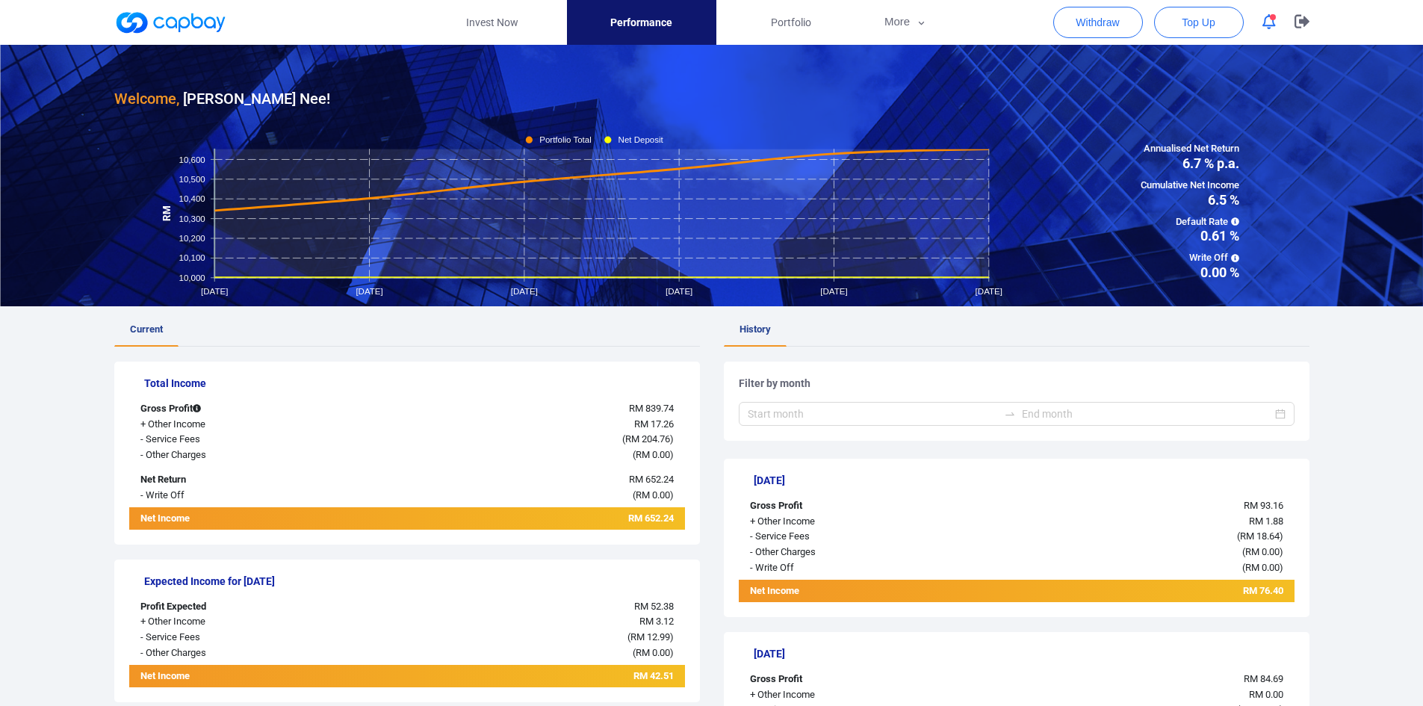
click at [176, 25] on link at bounding box center [170, 22] width 112 height 24
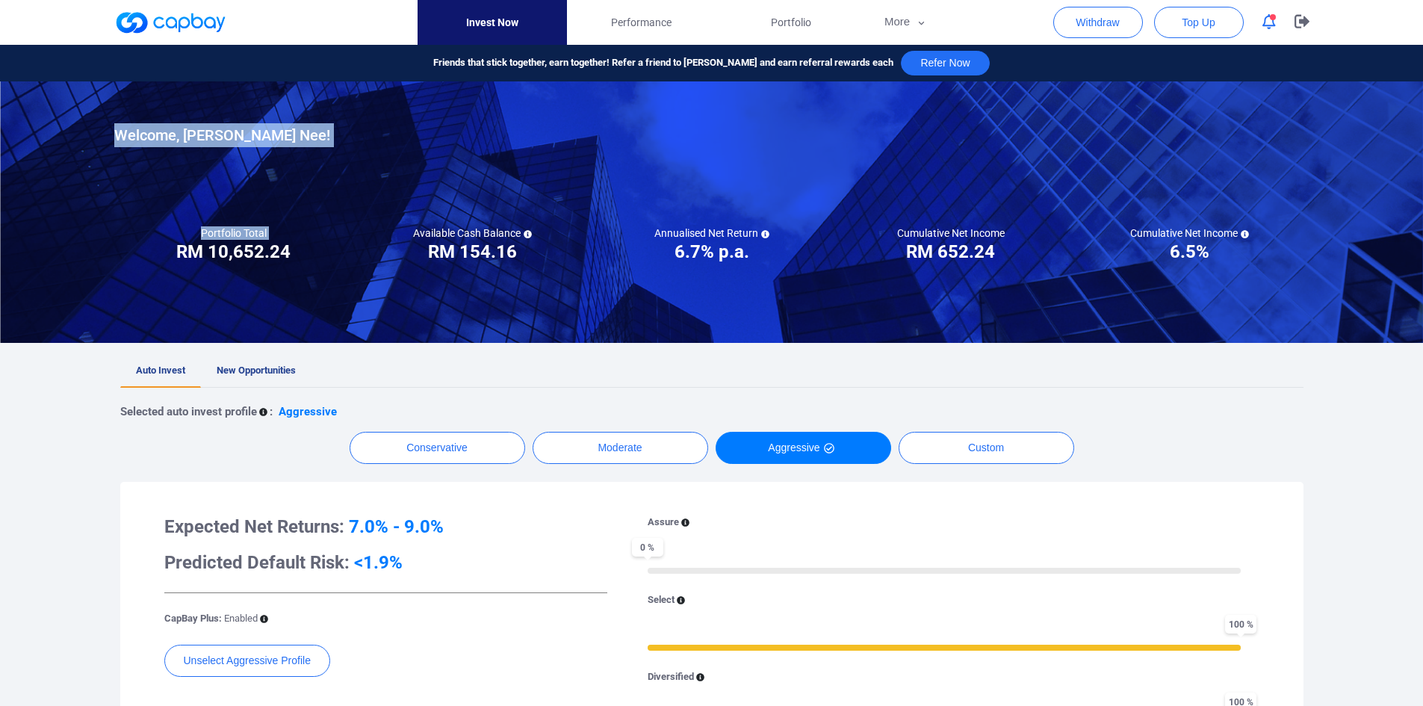
drag, startPoint x: 165, startPoint y: 250, endPoint x: 285, endPoint y: 265, distance: 120.5
click at [285, 265] on div "Invest Now Performance Portfolio More Transaction My Statements My Profile FAQs…" at bounding box center [711, 637] width 1423 height 1184
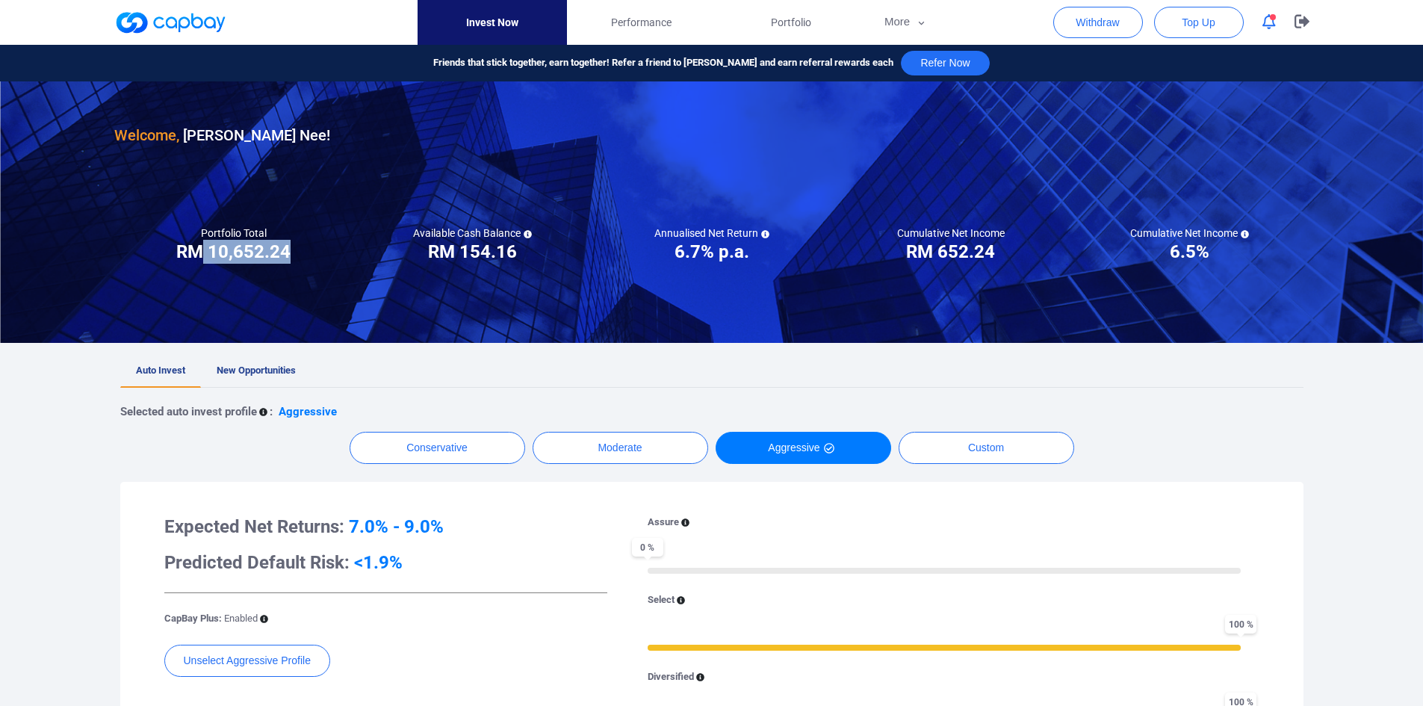
drag, startPoint x: 200, startPoint y: 259, endPoint x: 315, endPoint y: 262, distance: 115.9
click at [315, 262] on div "Portfolio Total Portfolio Total RM ***** RM 10,652.24" at bounding box center [233, 244] width 239 height 37
click at [234, 256] on h3 "RM 10,652.24" at bounding box center [233, 252] width 114 height 24
click at [280, 254] on h3 "RM 10,652.24" at bounding box center [233, 252] width 114 height 24
drag, startPoint x: 1154, startPoint y: 247, endPoint x: 1258, endPoint y: 246, distance: 103.9
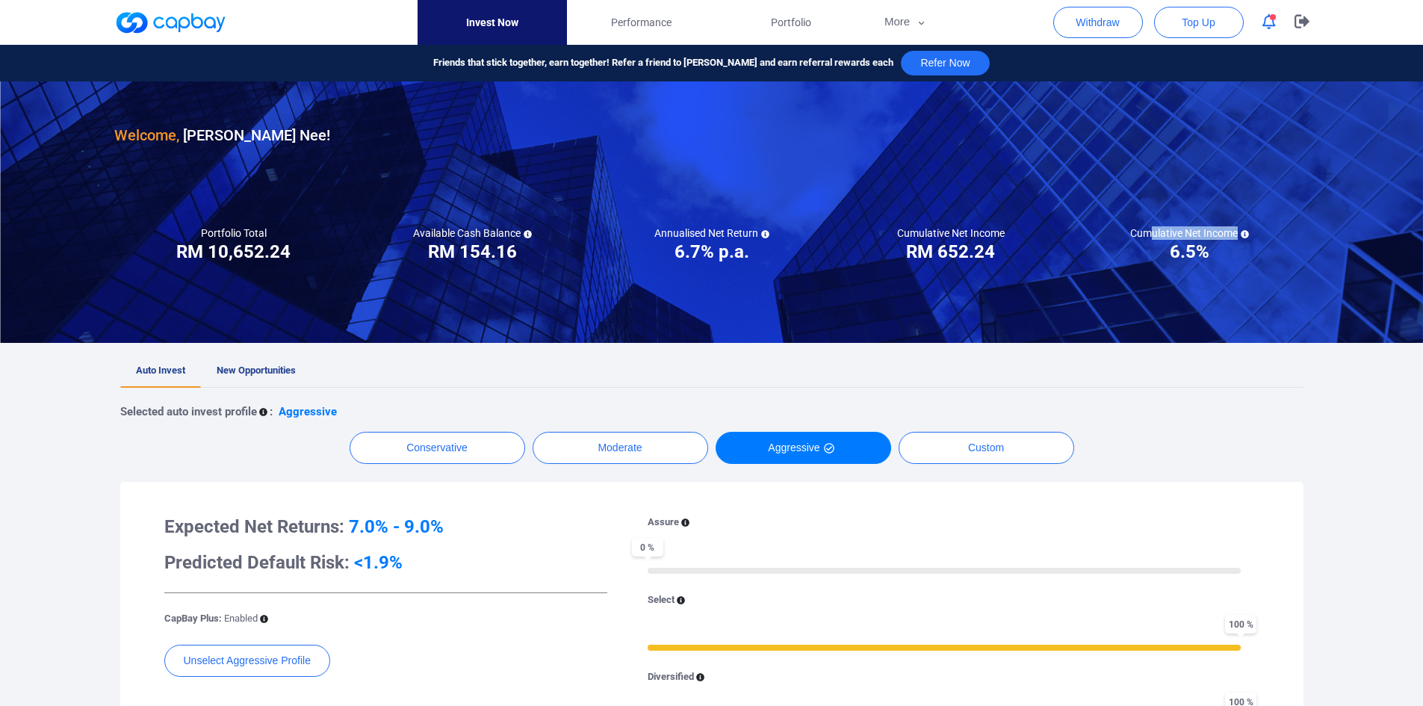
click at [1258, 246] on div "Cumulative Net Income ***** 6.5%" at bounding box center [1190, 244] width 239 height 37
click at [1300, 510] on div "Expected Net Returns: 7.0% - 9.0% Predicted Default Risk: <1.9% CapBay Plus: En…" at bounding box center [712, 631] width 1184 height 298
click at [1347, 413] on div "Welcome, [PERSON_NAME] ! Portfolio Total Portfolio Total RM ***** RM 10,652.24 …" at bounding box center [711, 617] width 1423 height 1073
click at [1311, 389] on div "Auto Invest New Opportunities Selected auto invest profile : Aggressive Conserv…" at bounding box center [712, 611] width 1218 height 512
